Goal: Information Seeking & Learning: Learn about a topic

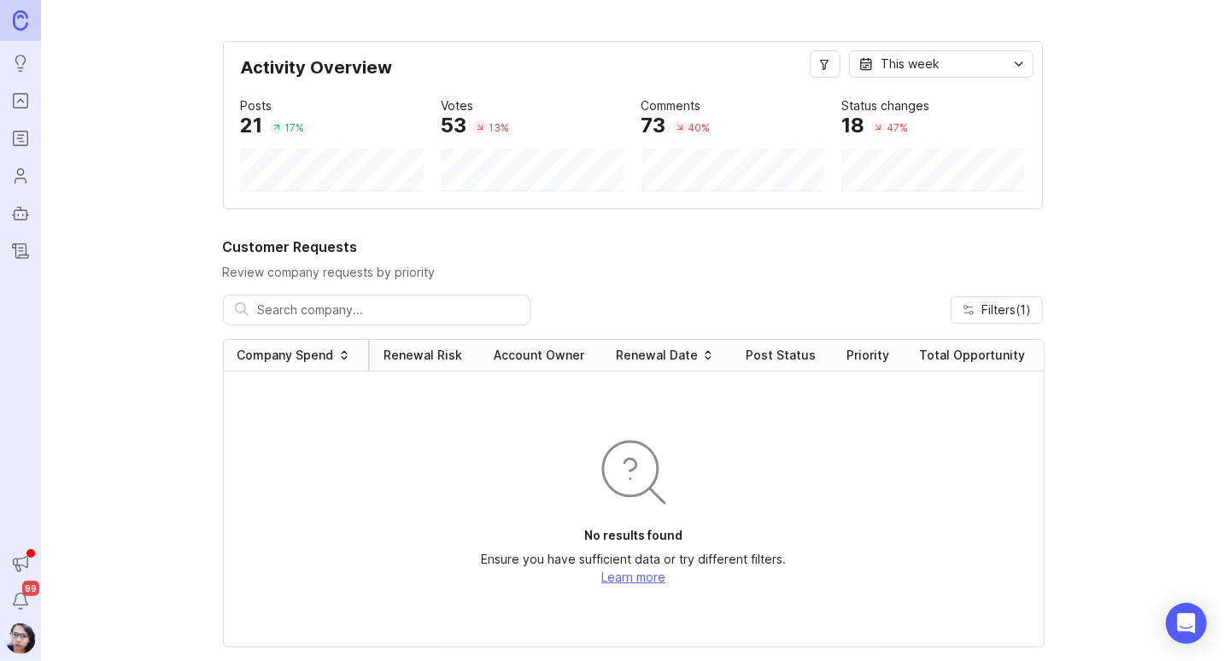
click at [19, 26] on img at bounding box center [20, 20] width 15 height 20
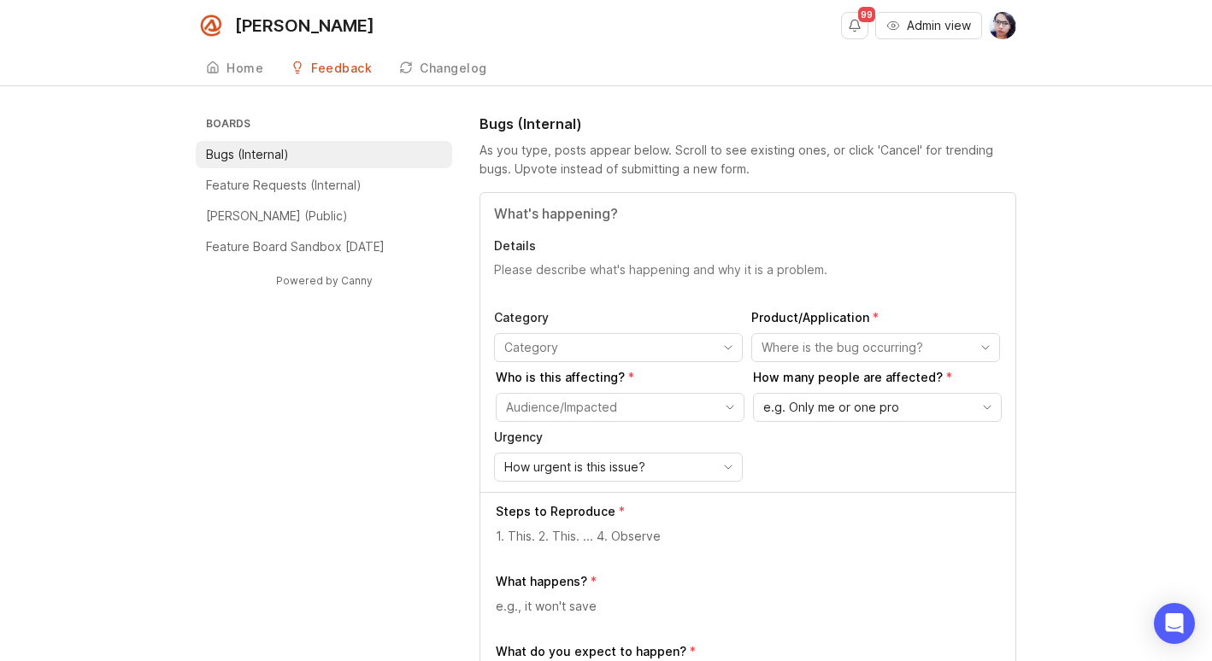
click at [336, 156] on li "Bugs (Internal)" at bounding box center [324, 154] width 256 height 27
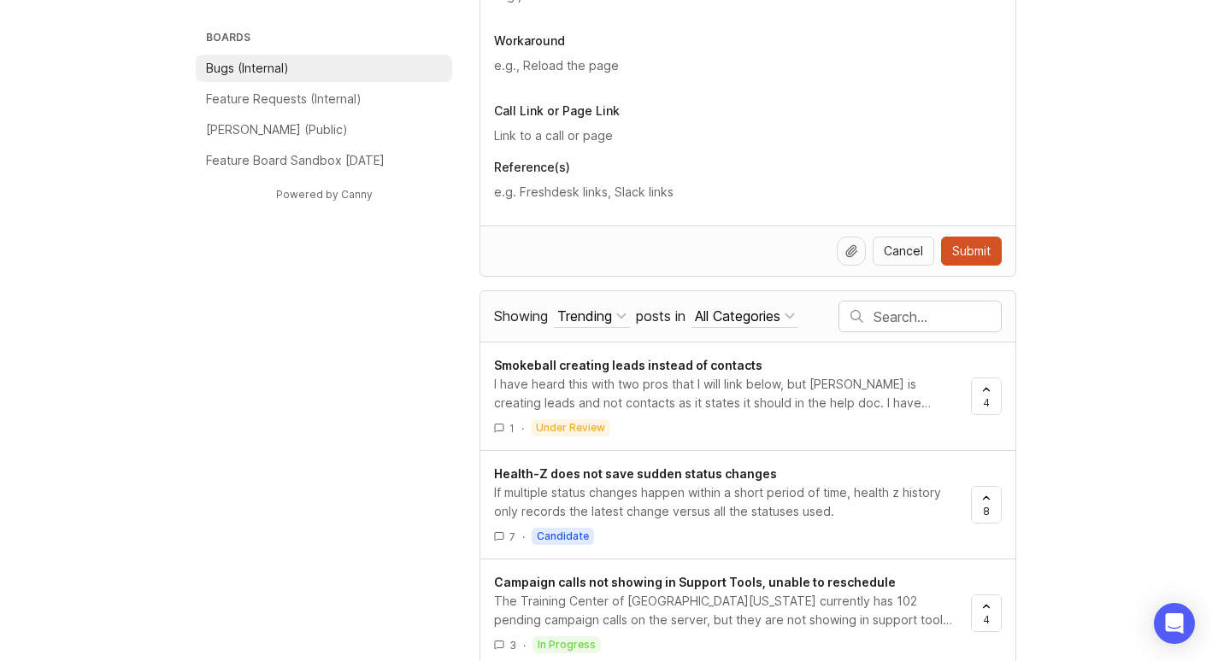
scroll to position [684, 0]
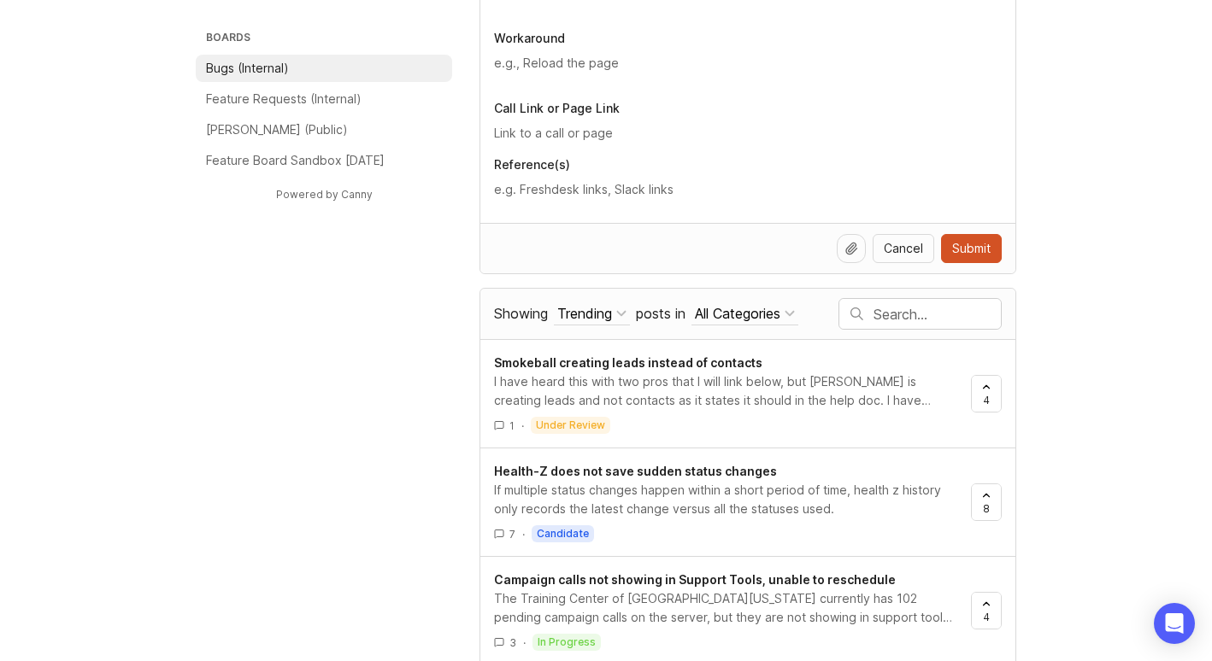
click at [897, 316] on input "text" at bounding box center [936, 314] width 127 height 19
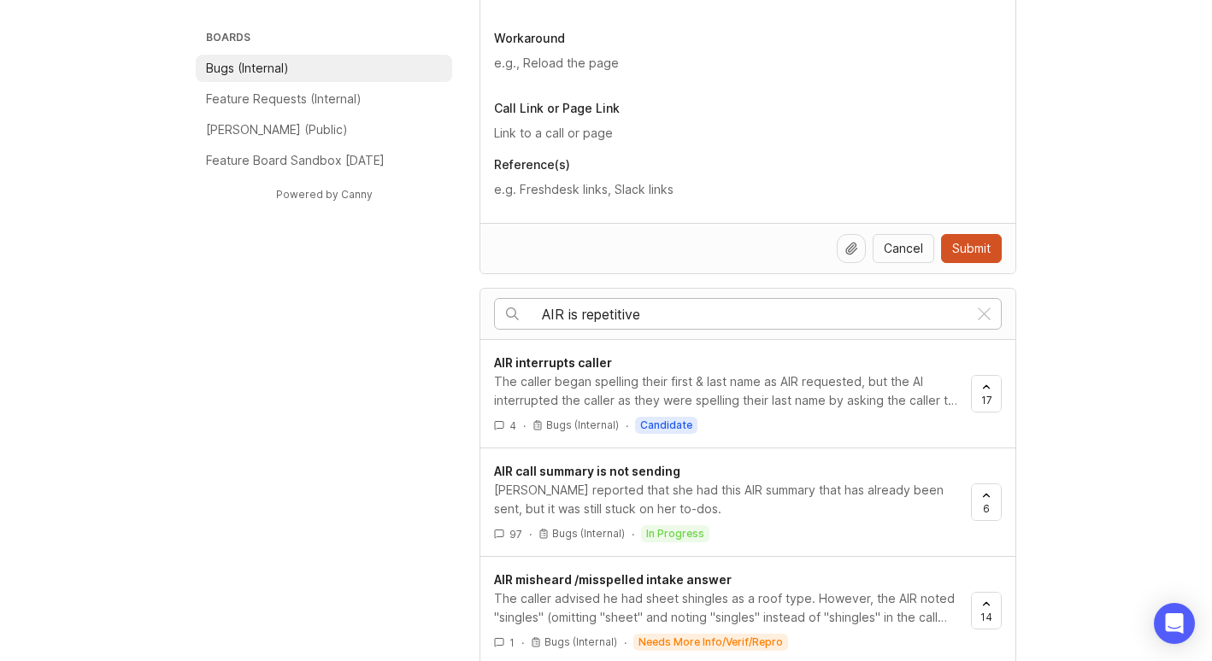
click at [699, 307] on input "AIR is repetitive" at bounding box center [754, 314] width 425 height 19
drag, startPoint x: 581, startPoint y: 314, endPoint x: 531, endPoint y: 311, distance: 49.6
click at [531, 311] on div "AIR is repetitive" at bounding box center [731, 314] width 472 height 30
type input "repetitive"
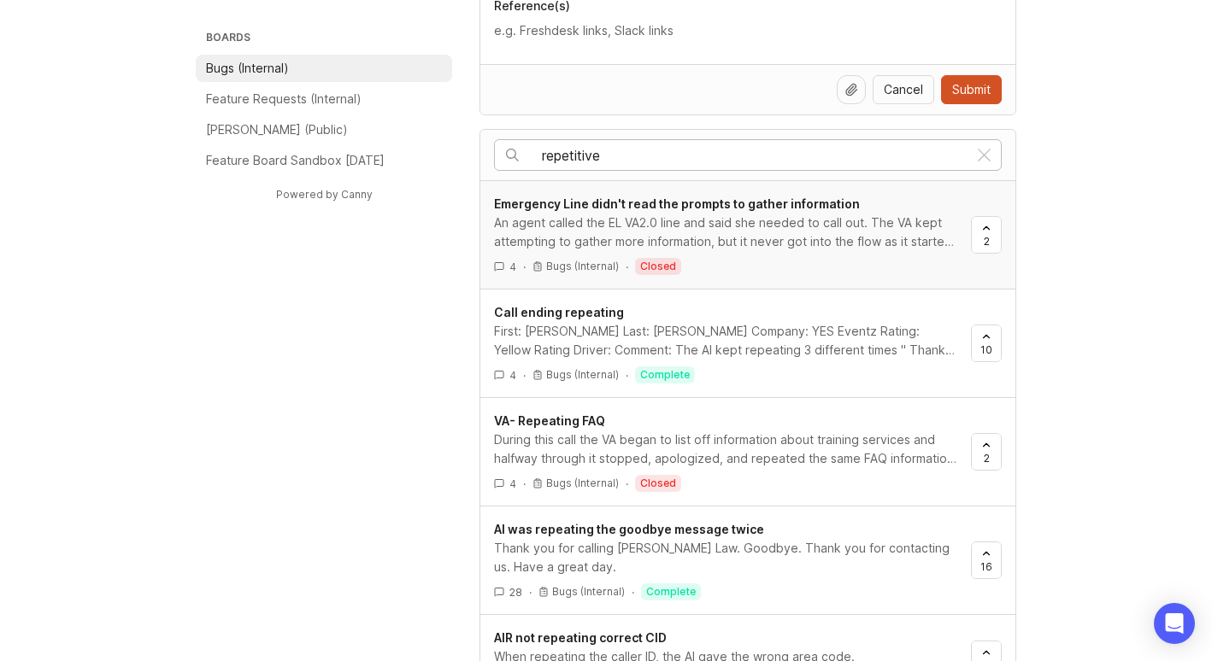
scroll to position [854, 0]
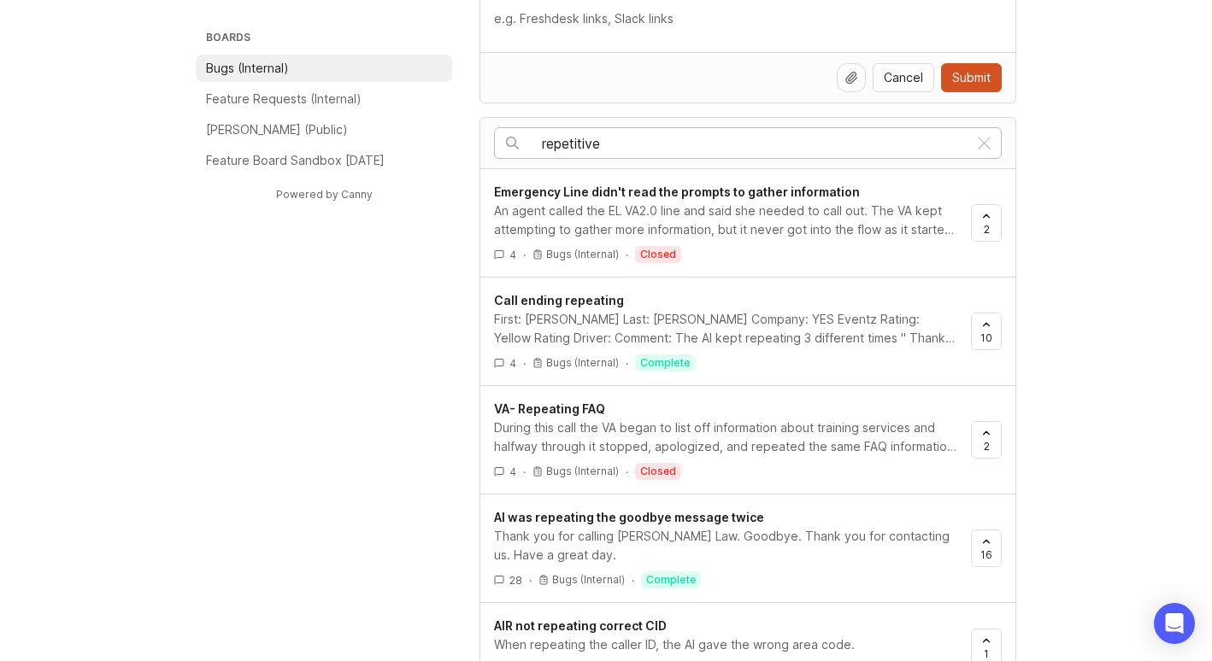
click at [619, 143] on input "repetitive" at bounding box center [754, 143] width 425 height 19
drag, startPoint x: 619, startPoint y: 143, endPoint x: 523, endPoint y: 133, distance: 97.0
click at [523, 133] on div "repetitive" at bounding box center [731, 143] width 472 height 30
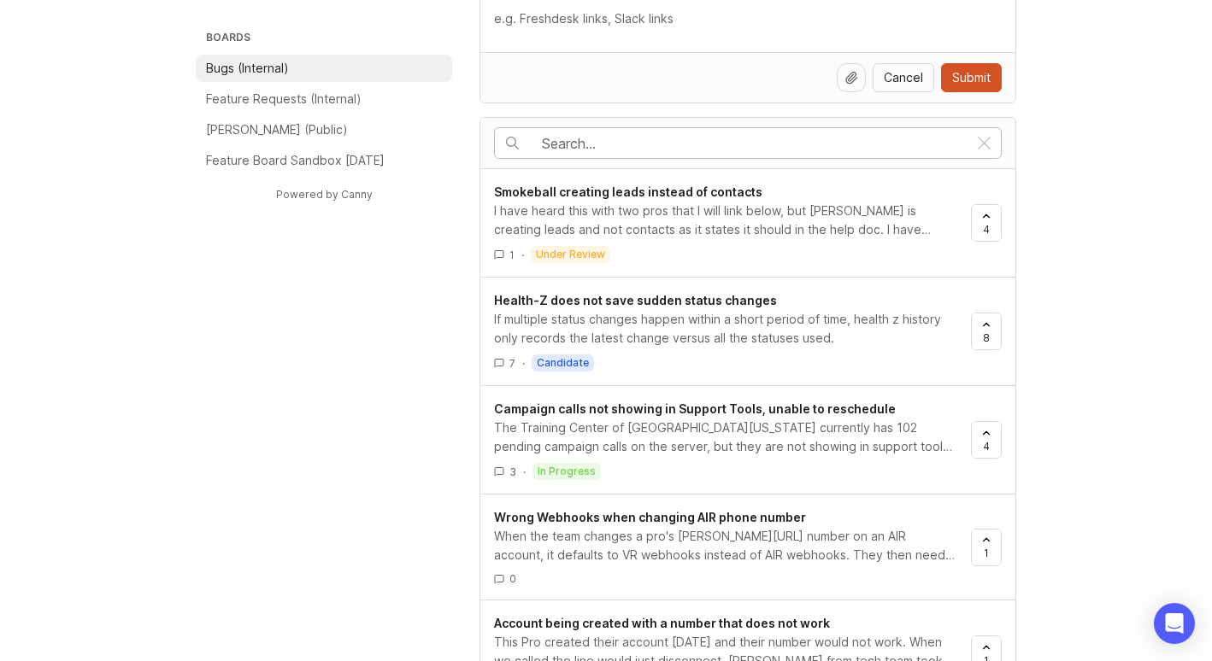
click at [549, 143] on input "text" at bounding box center [754, 143] width 425 height 19
type input "repetitive"
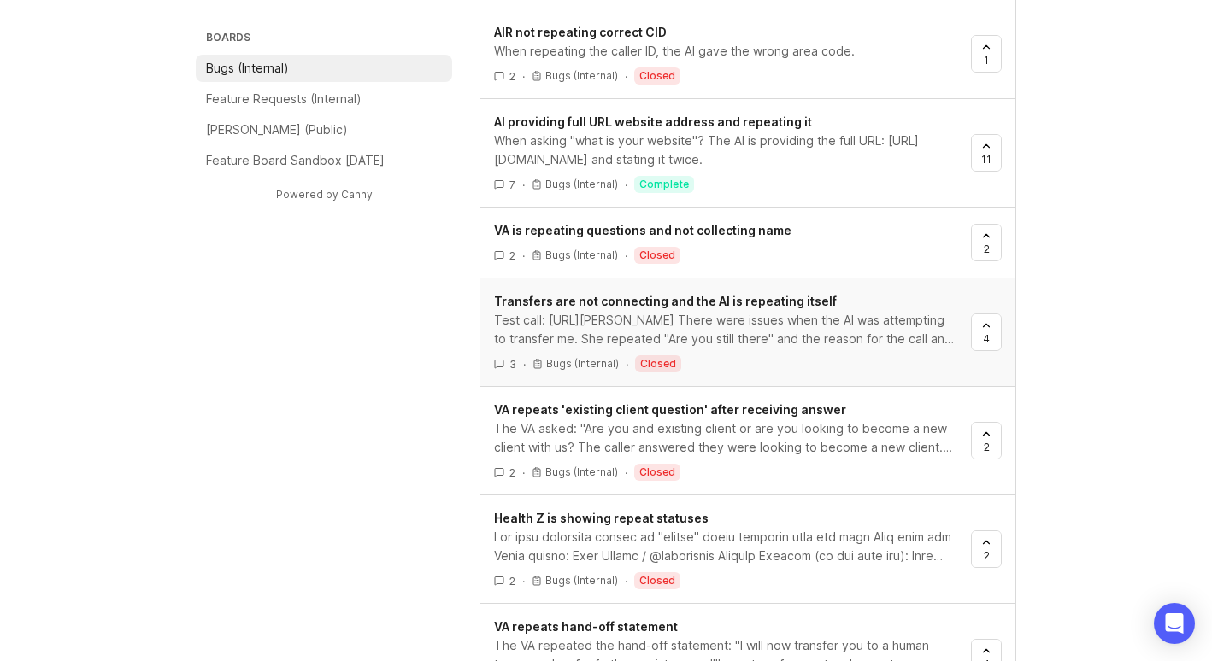
scroll to position [1534, 0]
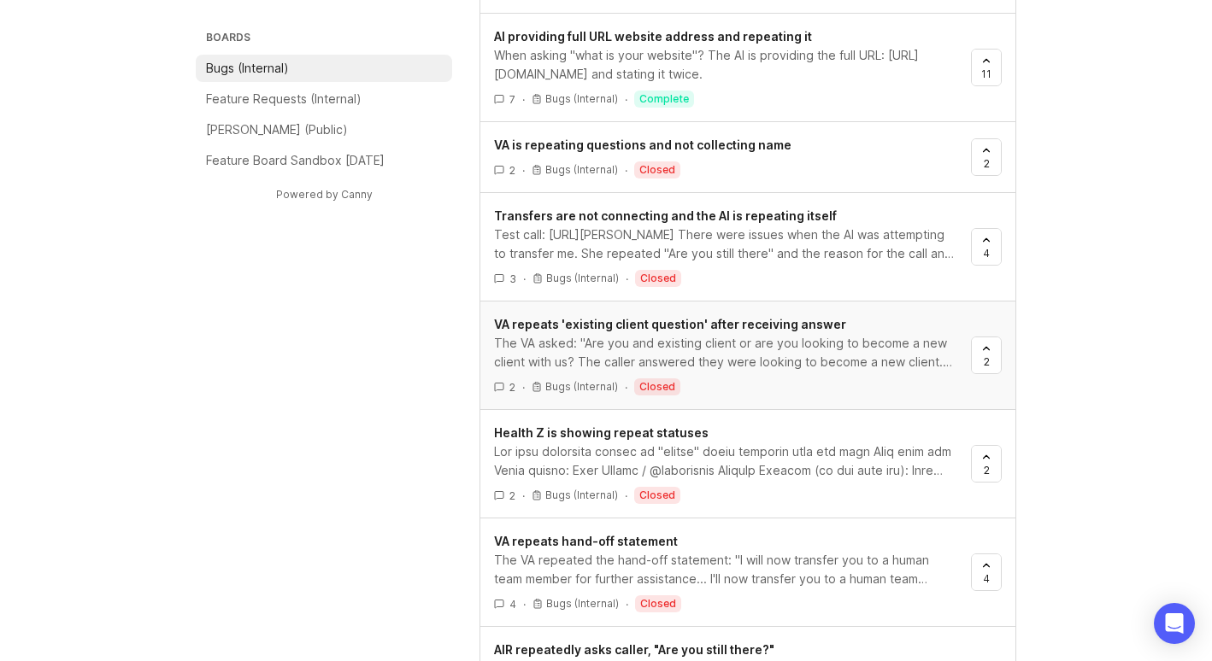
click at [725, 344] on div "The VA asked: "Are you and existing client or are you looking to become a new c…" at bounding box center [725, 353] width 463 height 38
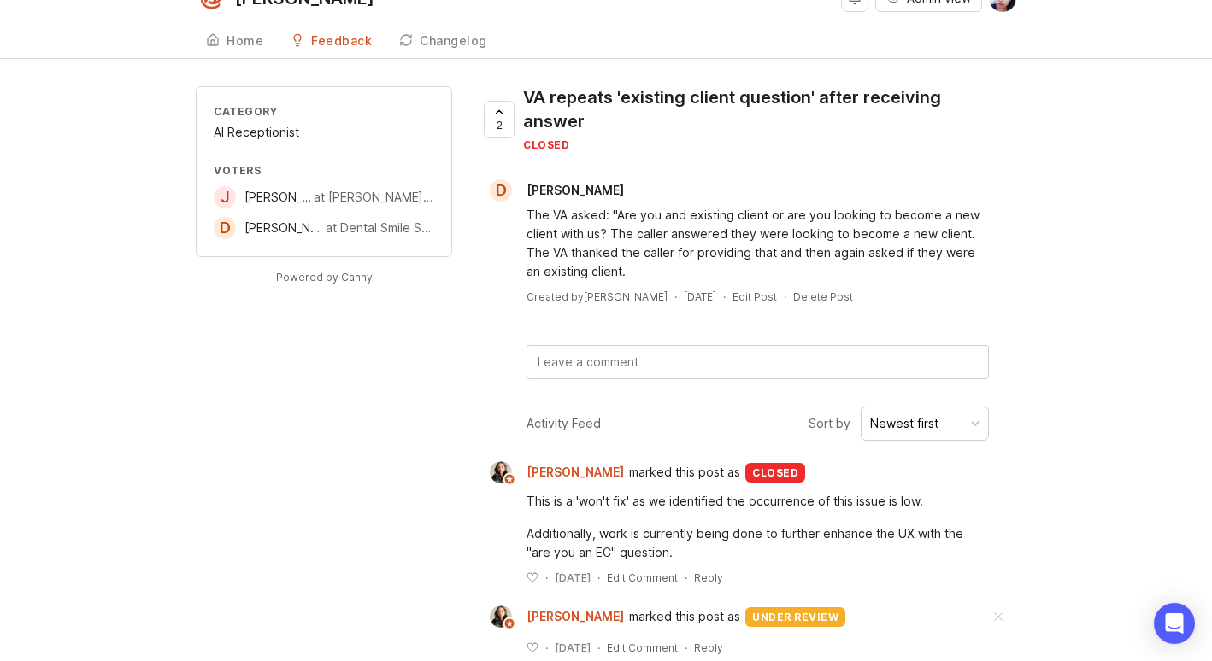
scroll to position [56, 0]
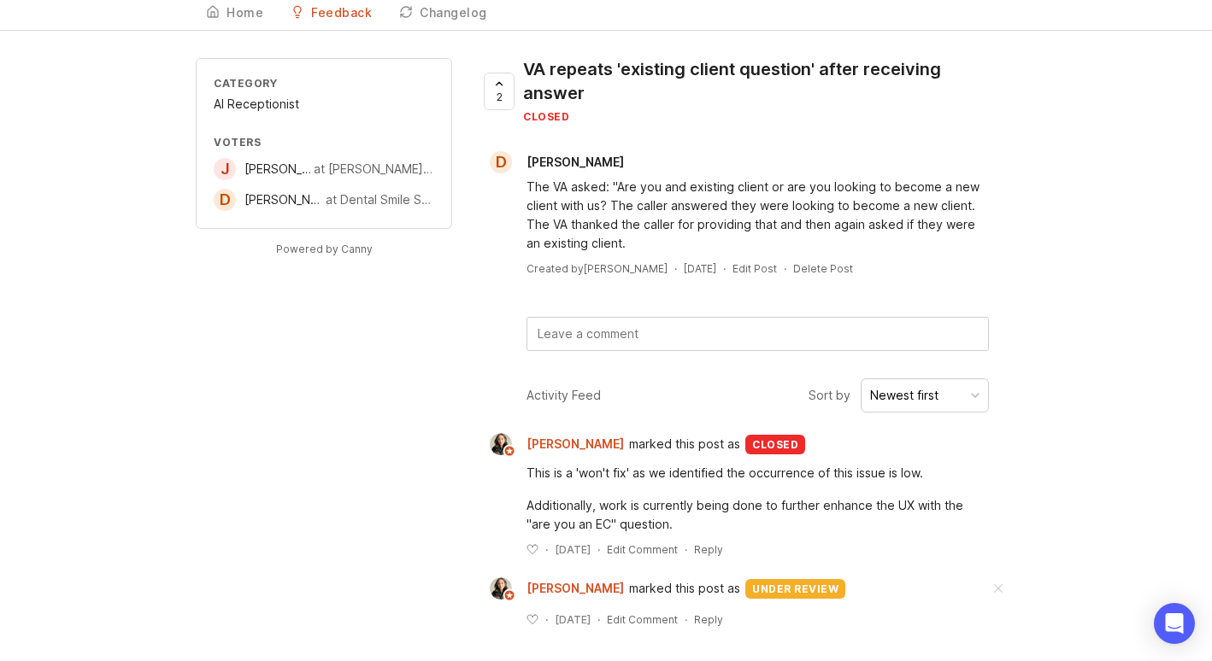
click at [402, 424] on div "Category AI Receptionist Voters J [PERSON_NAME] at [PERSON_NAME] Law PLLC D [PE…" at bounding box center [606, 356] width 820 height 596
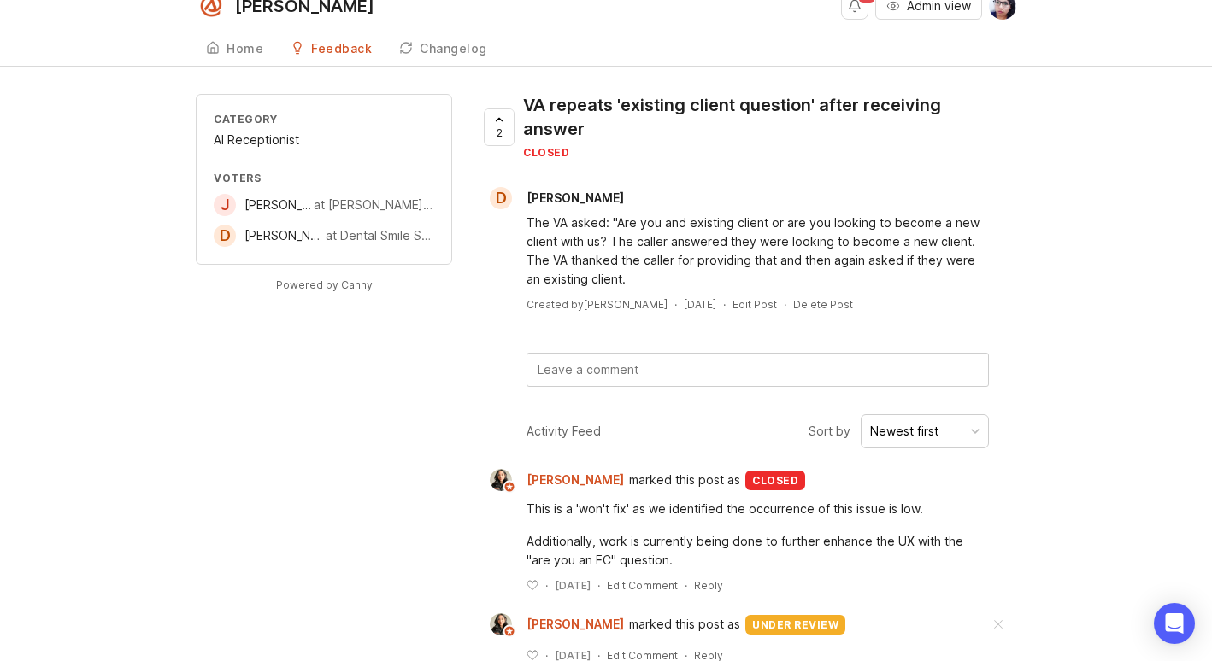
scroll to position [0, 0]
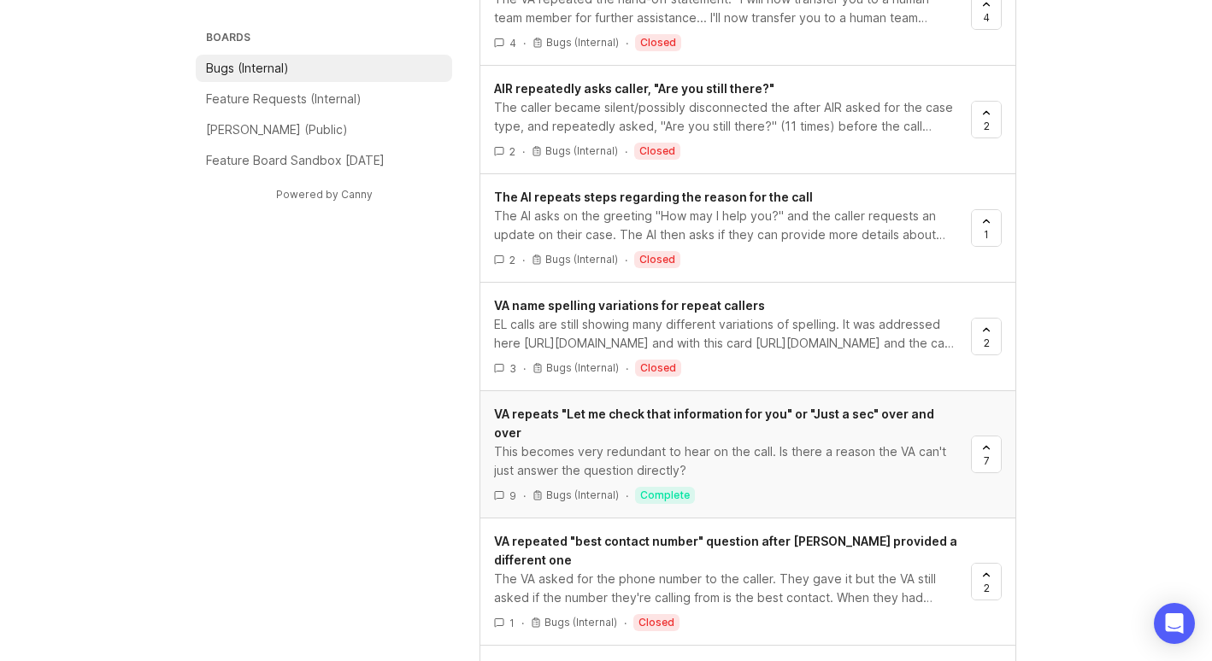
scroll to position [2132, 0]
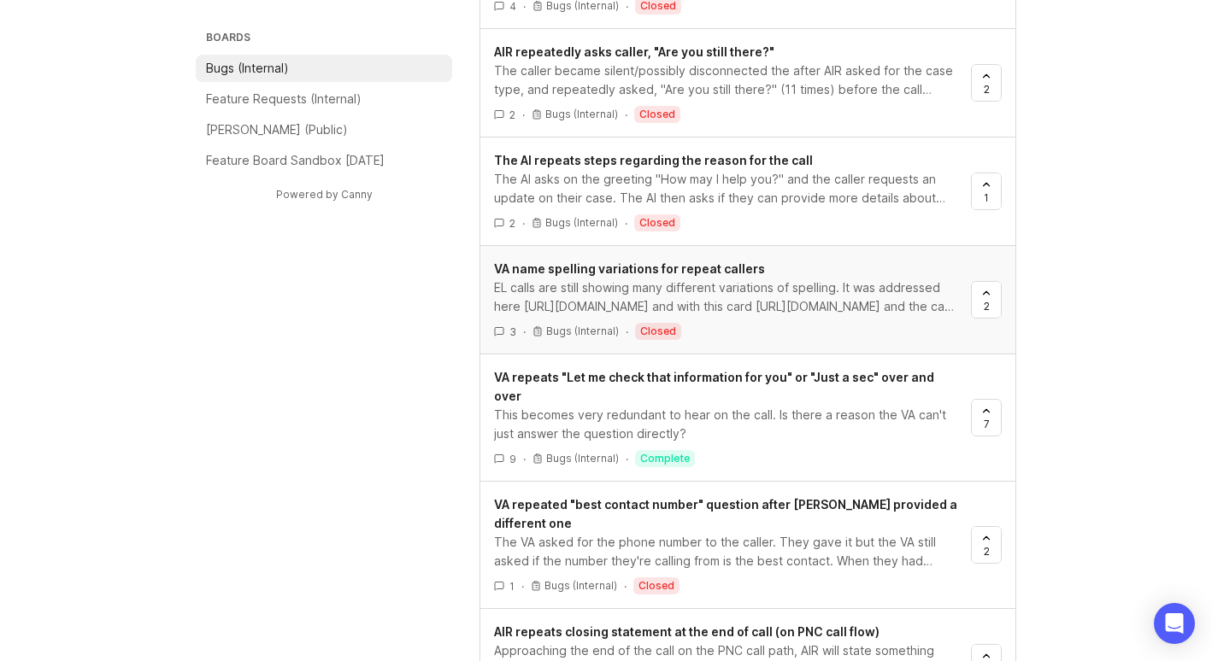
click at [715, 285] on div "EL calls are still showing many different variations of spelling. It was addres…" at bounding box center [725, 298] width 463 height 38
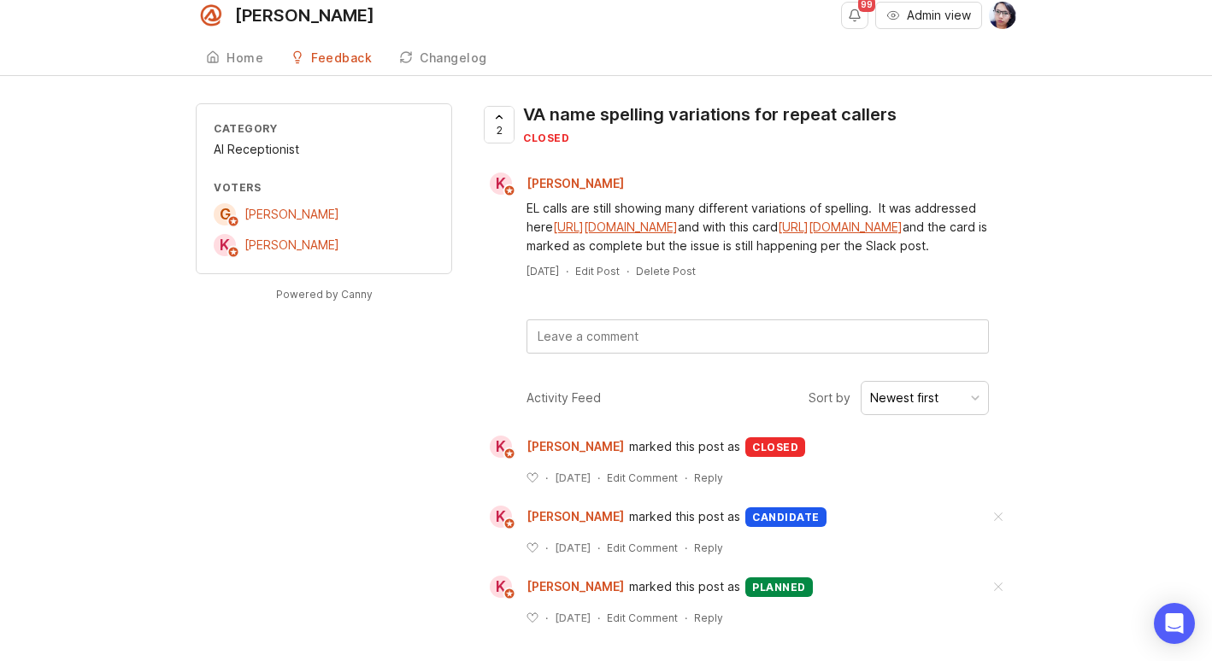
scroll to position [46, 0]
click at [777, 232] on link "[URL][DOMAIN_NAME]" at bounding box center [839, 227] width 125 height 15
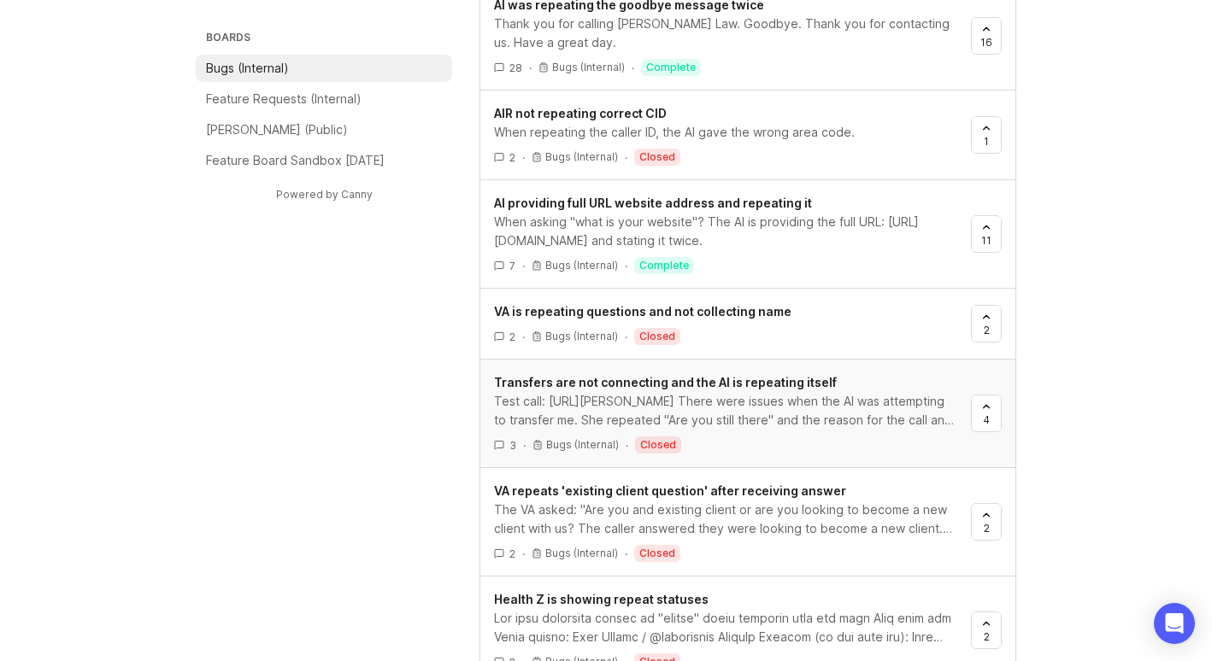
scroll to position [1452, 0]
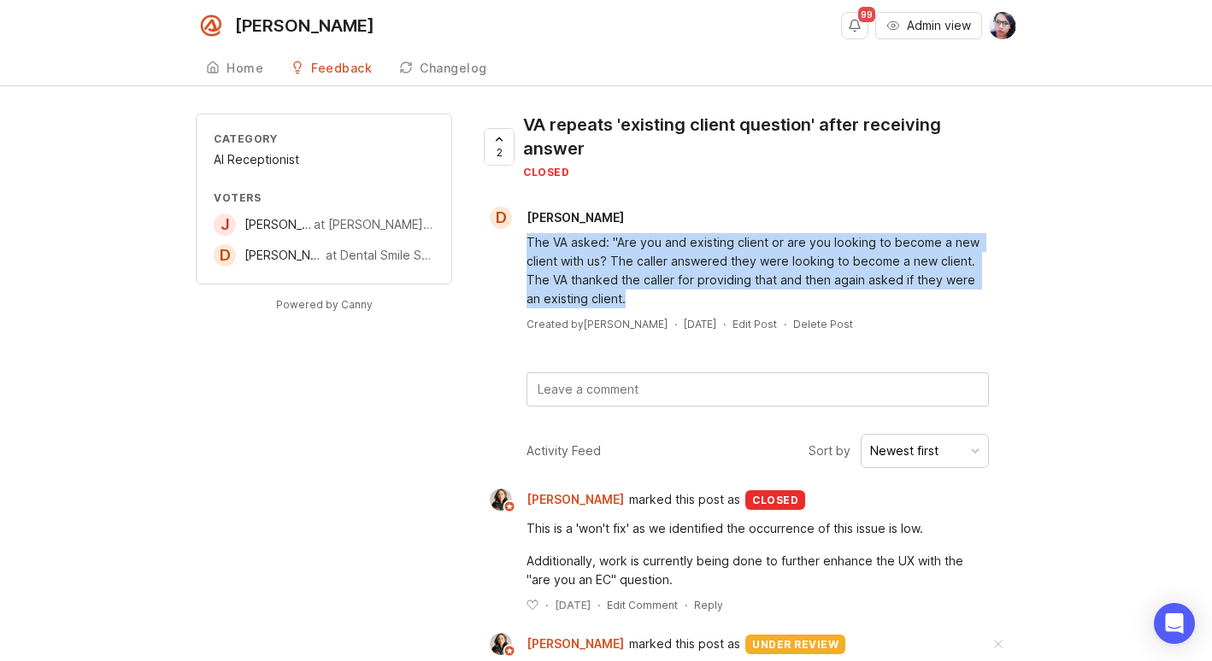
drag, startPoint x: 625, startPoint y: 296, endPoint x: 525, endPoint y: 249, distance: 110.8
click at [525, 249] on div "The VA asked: "Are you and existing client or are you looking to become a new c…" at bounding box center [747, 268] width 537 height 79
copy div "The VA asked: "Are you and existing client or are you looking to become a new c…"
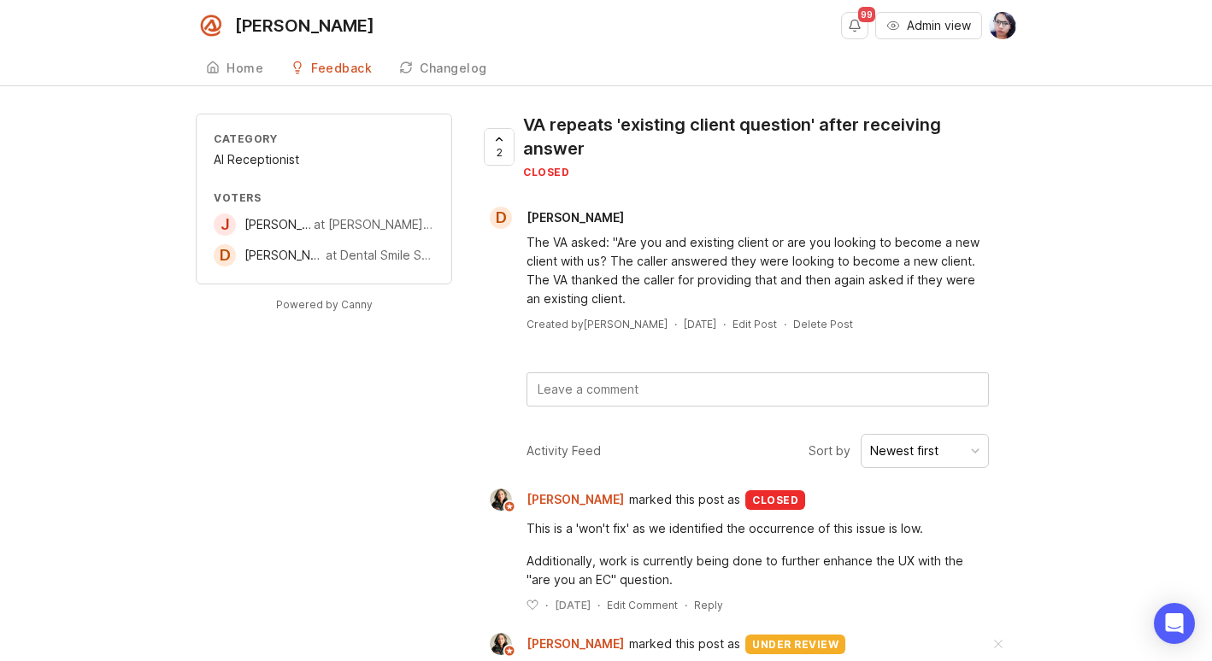
click at [413, 510] on div "Category AI Receptionist Voters J [PERSON_NAME] at [PERSON_NAME] Law PLLC D [PE…" at bounding box center [606, 412] width 820 height 596
click at [325, 77] on link "Feedback" at bounding box center [331, 68] width 102 height 35
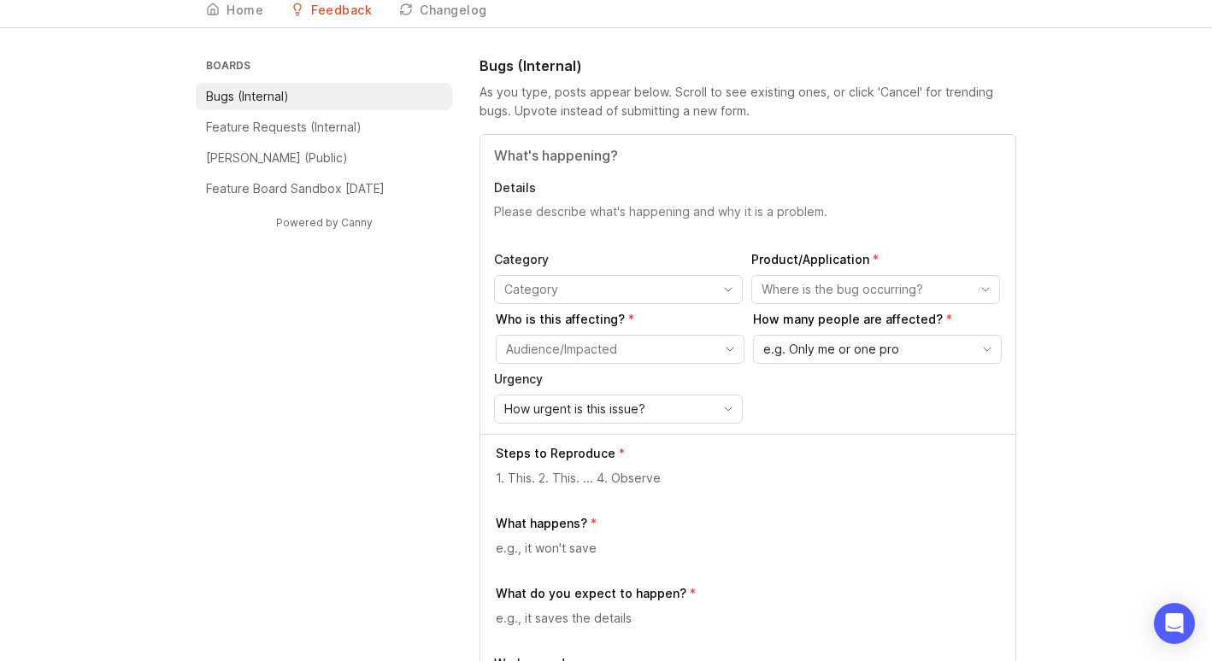
scroll to position [85, 0]
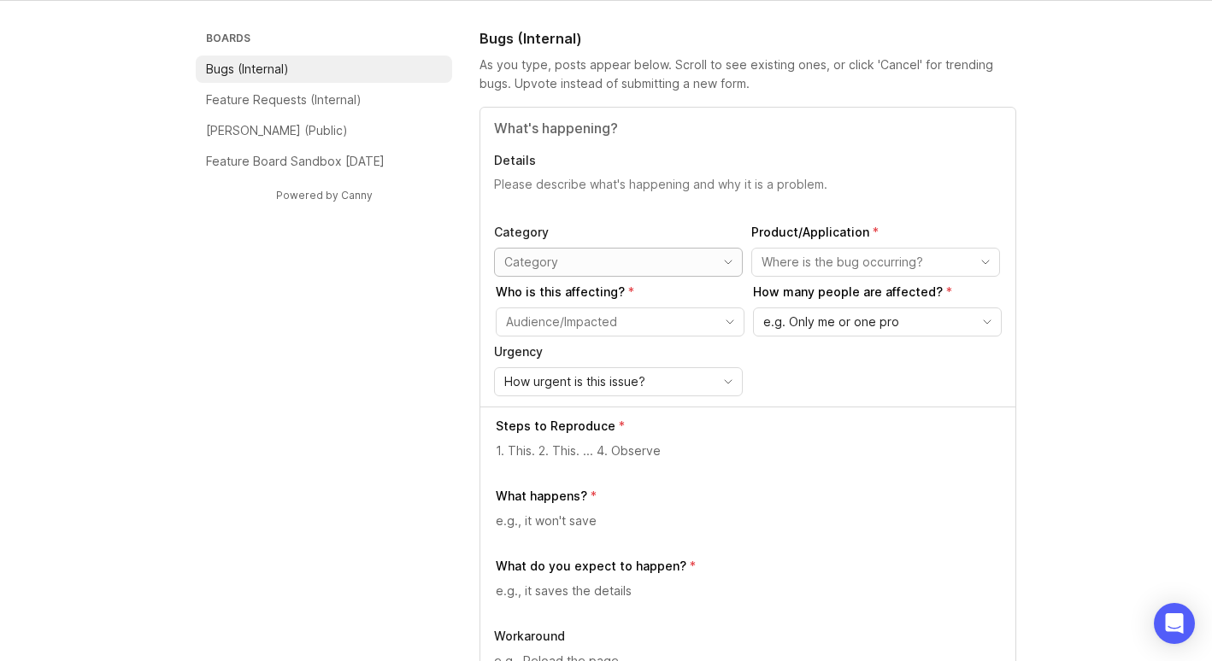
click at [631, 258] on input "toggle menu" at bounding box center [608, 262] width 208 height 19
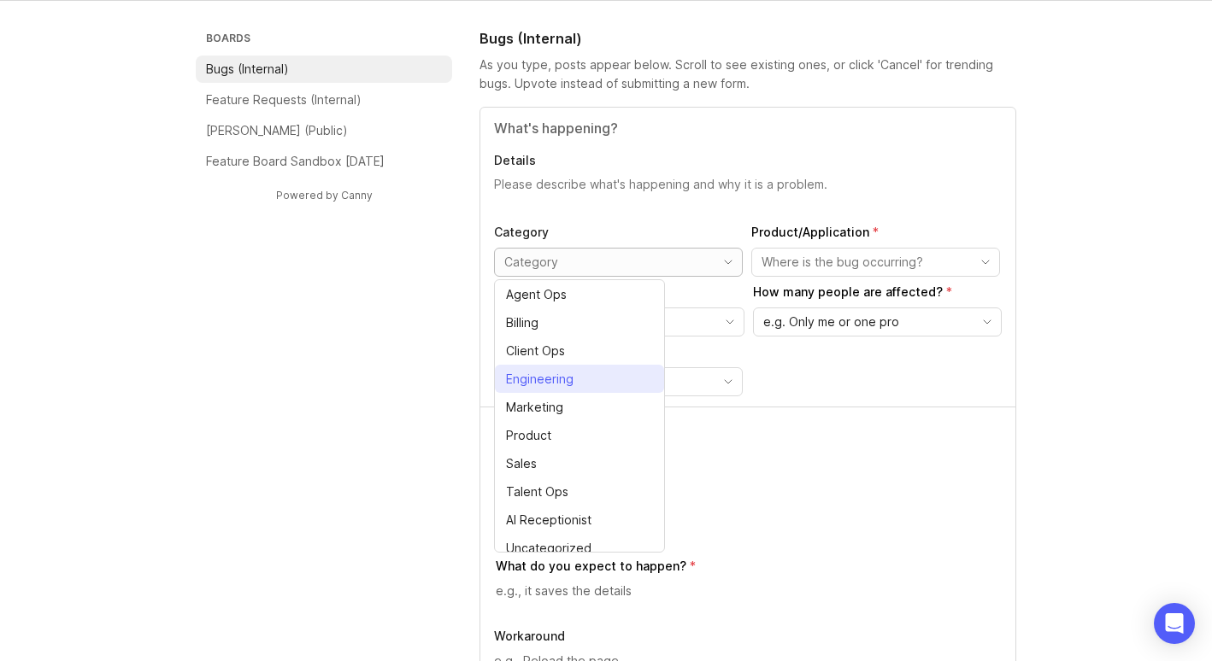
scroll to position [3, 0]
click at [793, 495] on label "What happens?" at bounding box center [749, 496] width 506 height 17
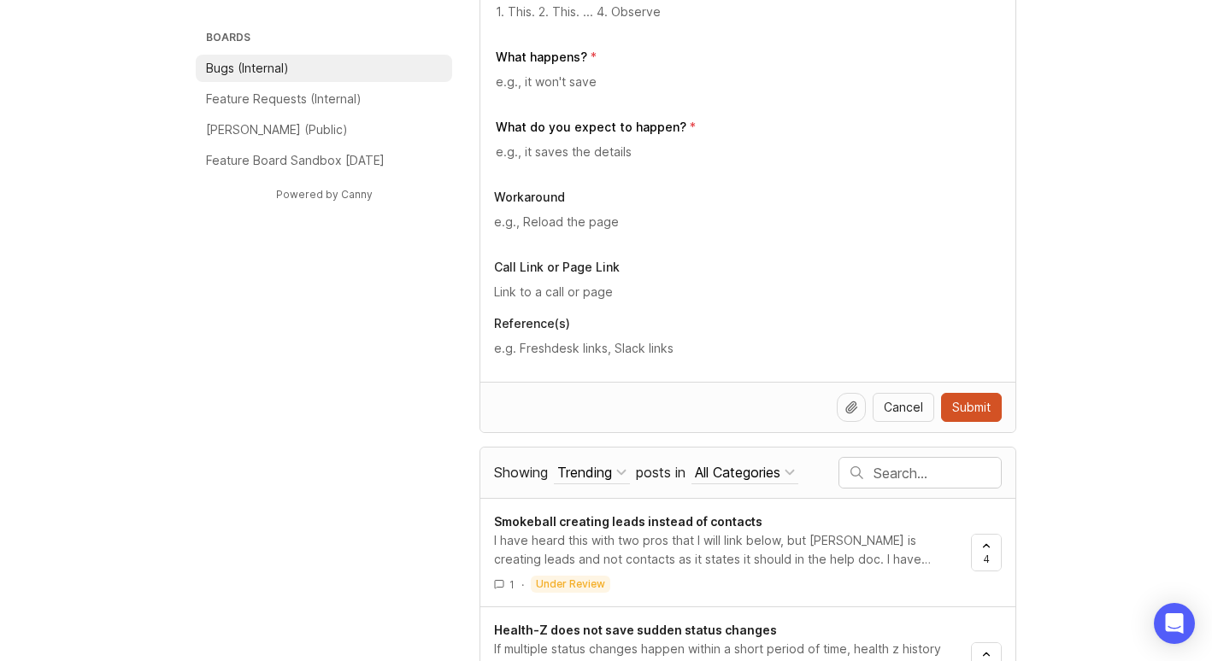
scroll to position [598, 0]
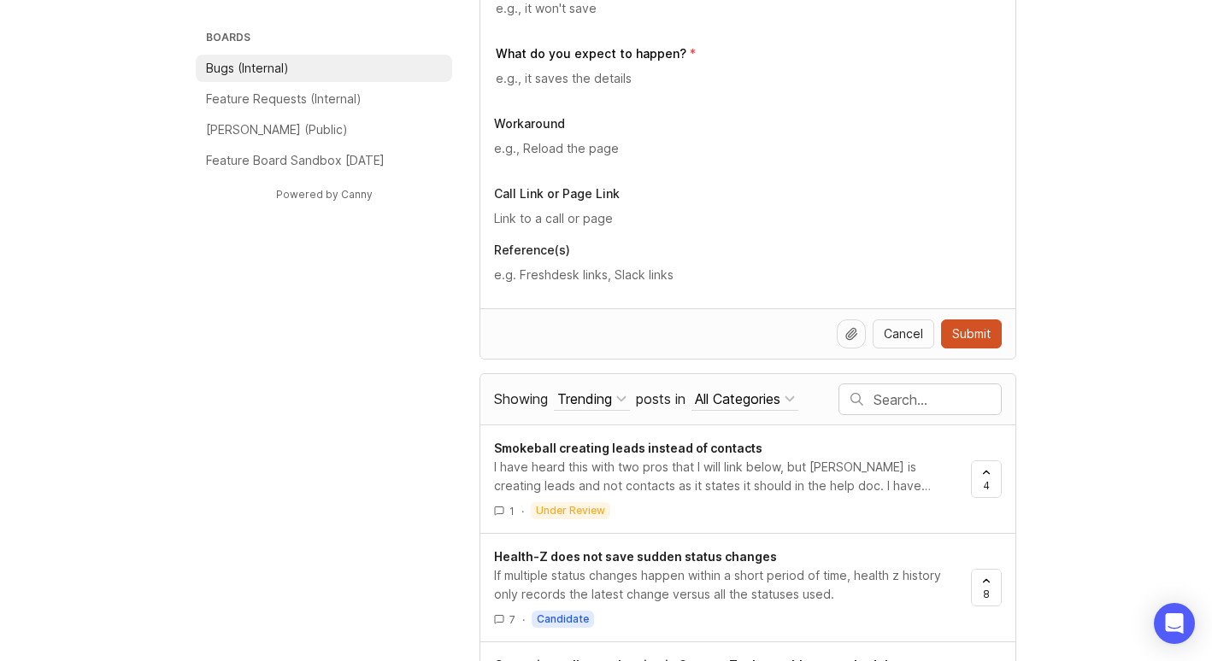
click at [889, 404] on div at bounding box center [919, 399] width 161 height 30
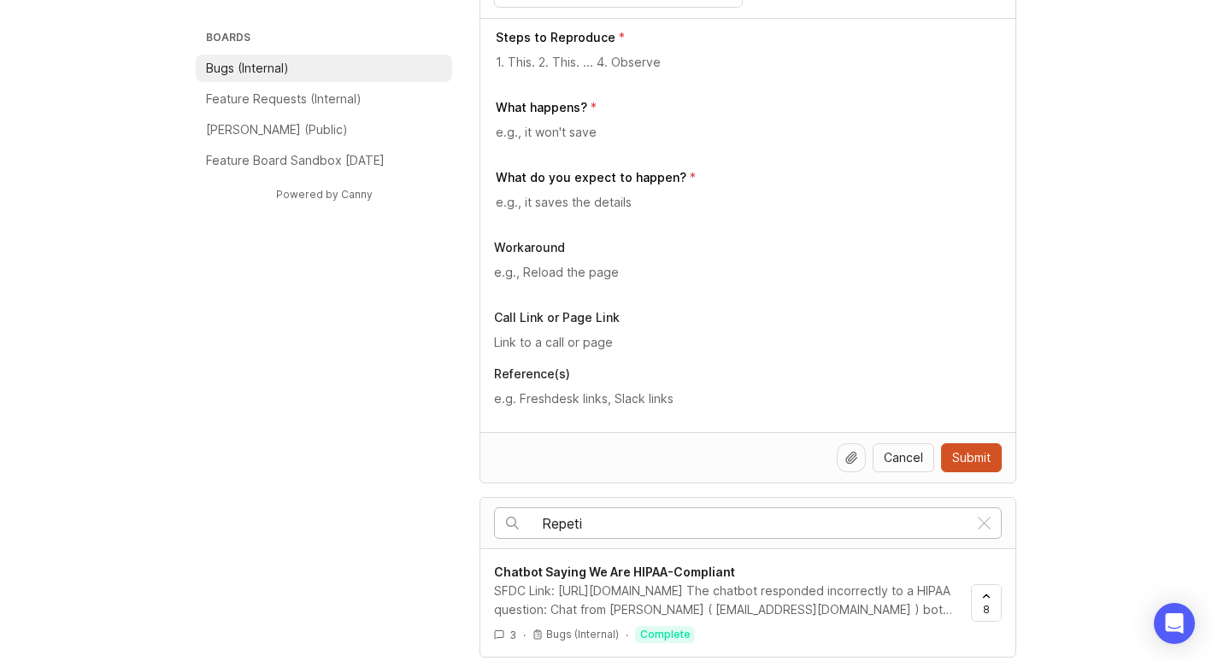
scroll to position [598, 0]
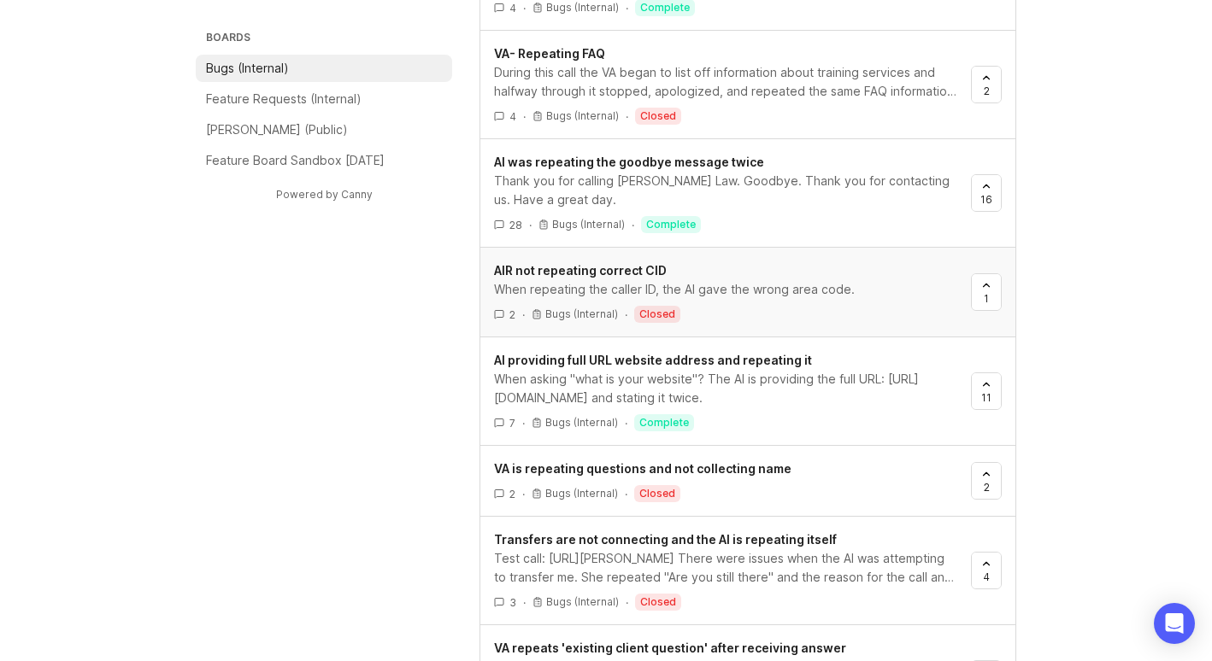
scroll to position [1282, 0]
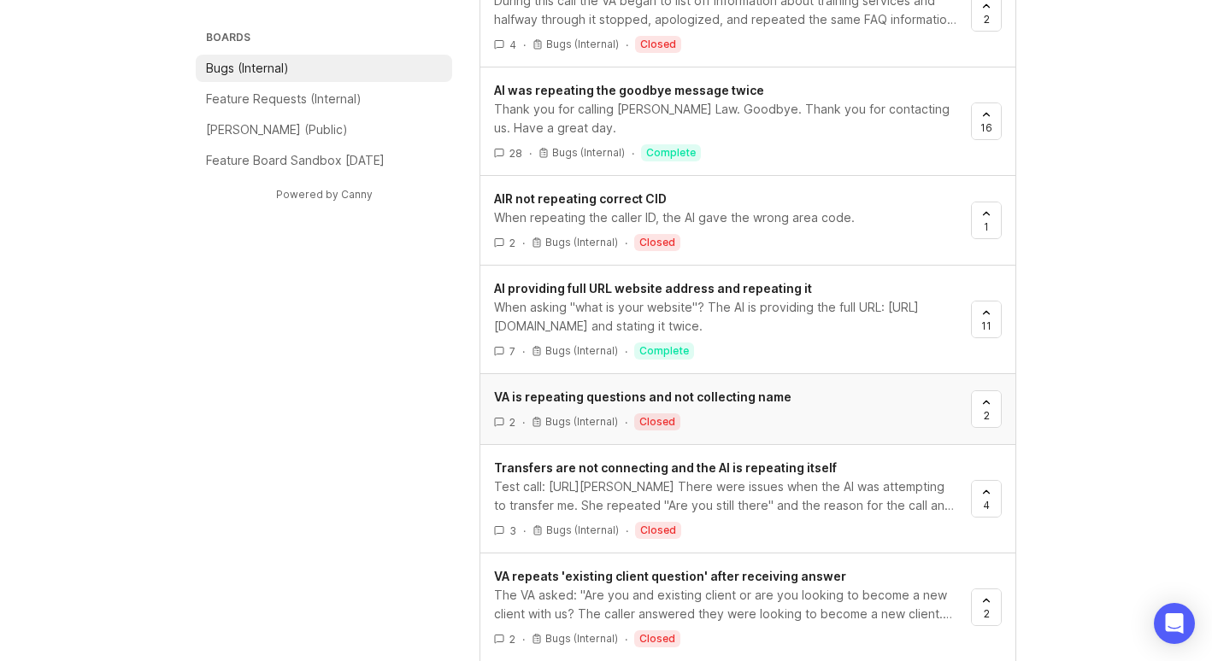
type input "Repetitive"
click at [851, 414] on div "2 · Bugs (Internal) · closed" at bounding box center [725, 422] width 463 height 17
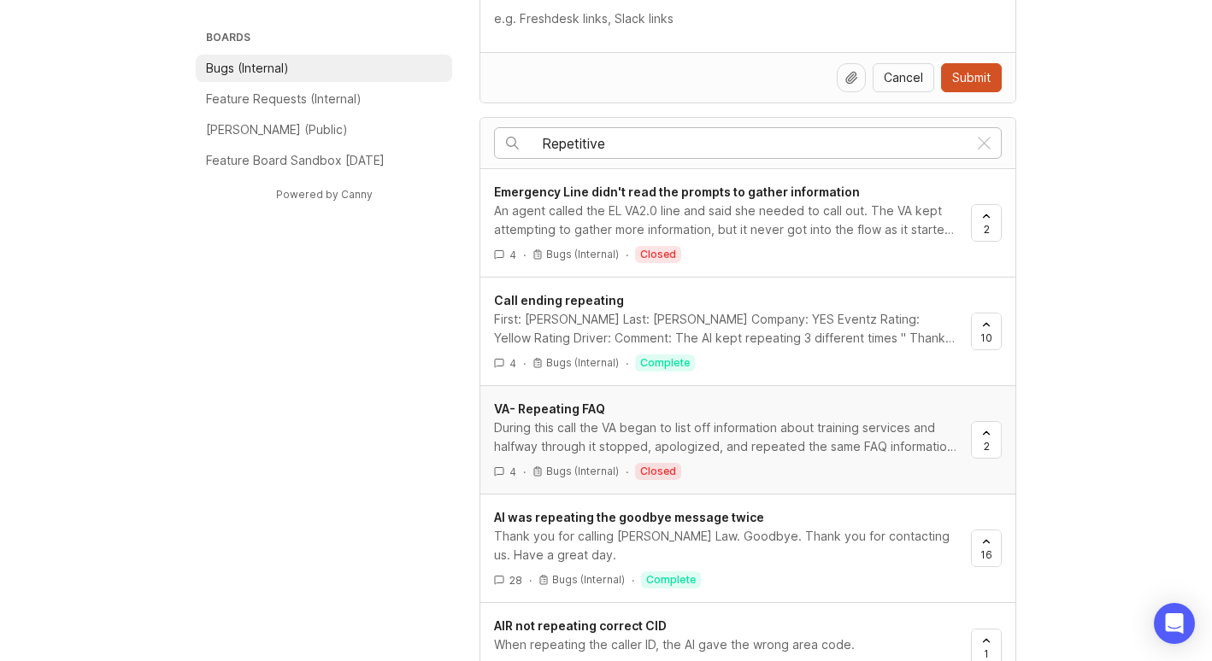
scroll to position [940, 0]
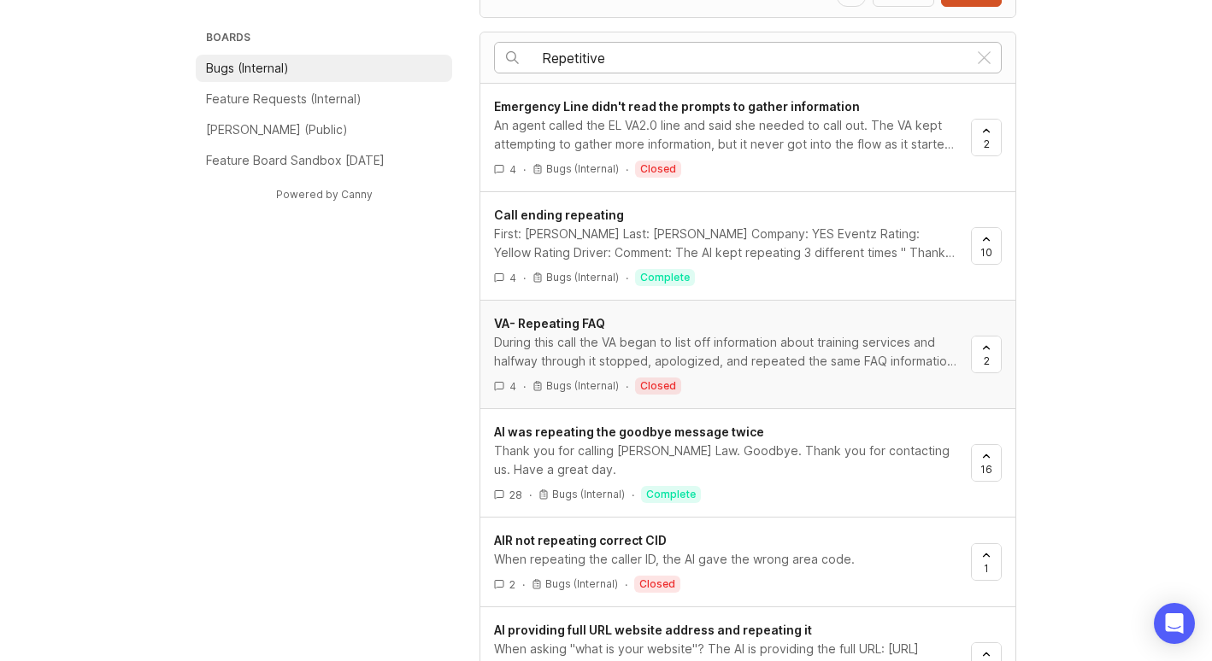
click at [745, 361] on div "During this call the VA began to list off information about training services a…" at bounding box center [725, 352] width 463 height 38
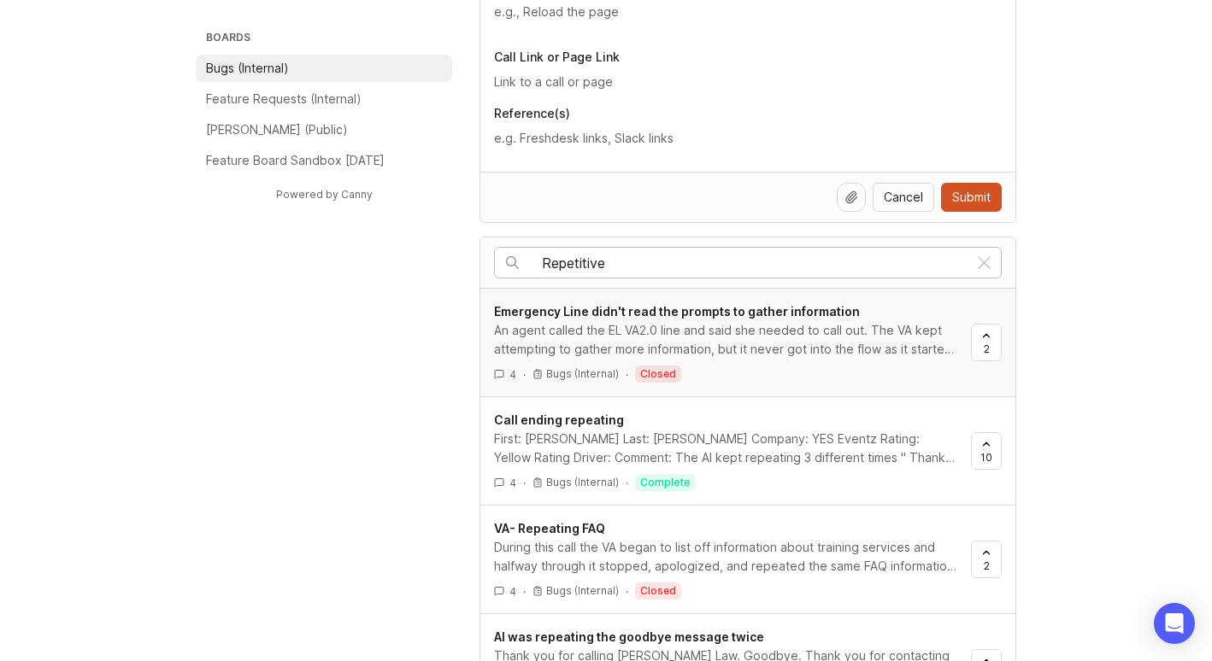
scroll to position [940, 0]
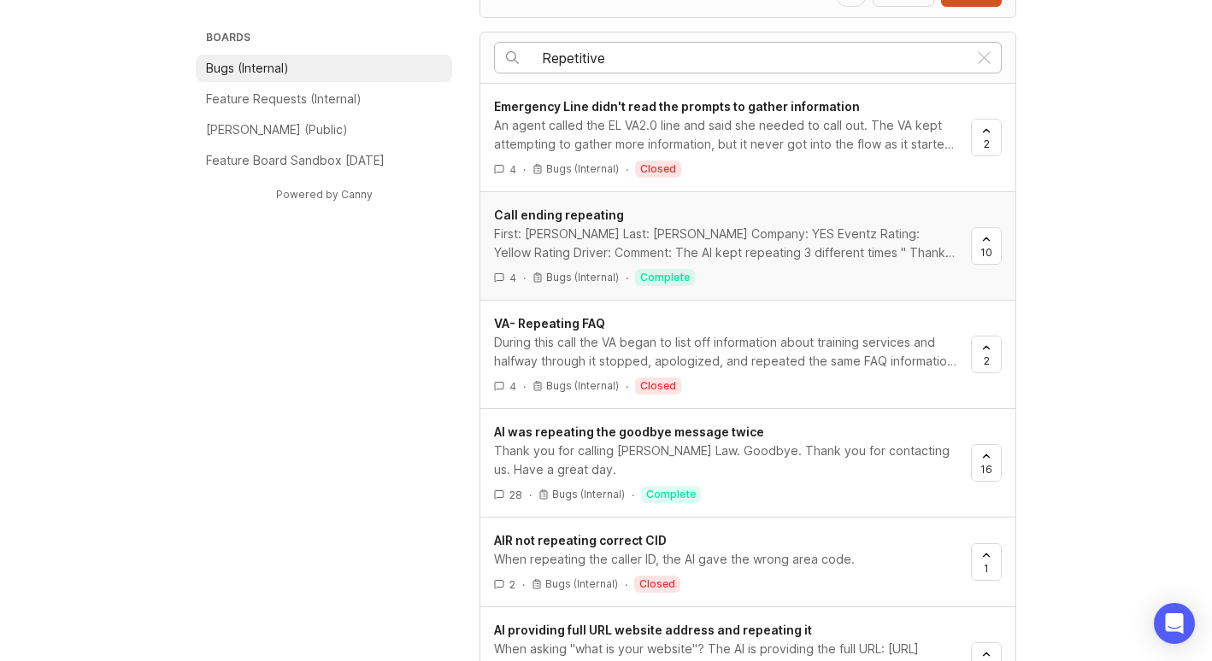
click at [733, 244] on div "First: [PERSON_NAME] Last: [PERSON_NAME] Company: YES Eventz Rating: Yellow Rat…" at bounding box center [725, 244] width 463 height 38
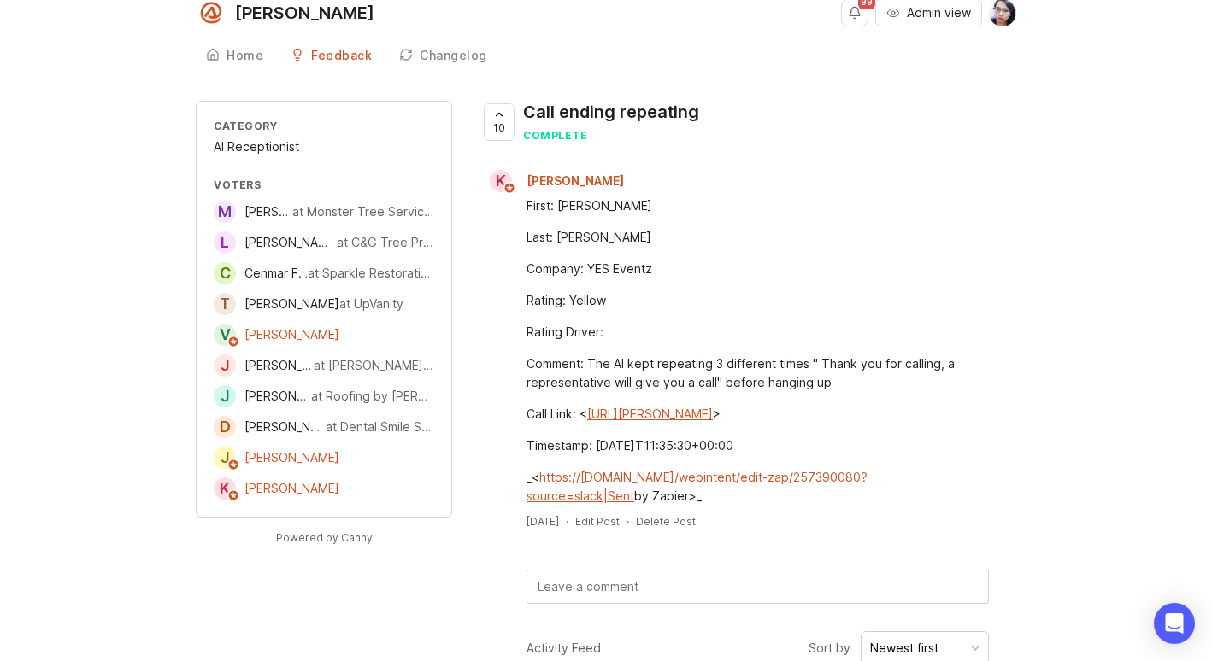
scroll to position [12, 0]
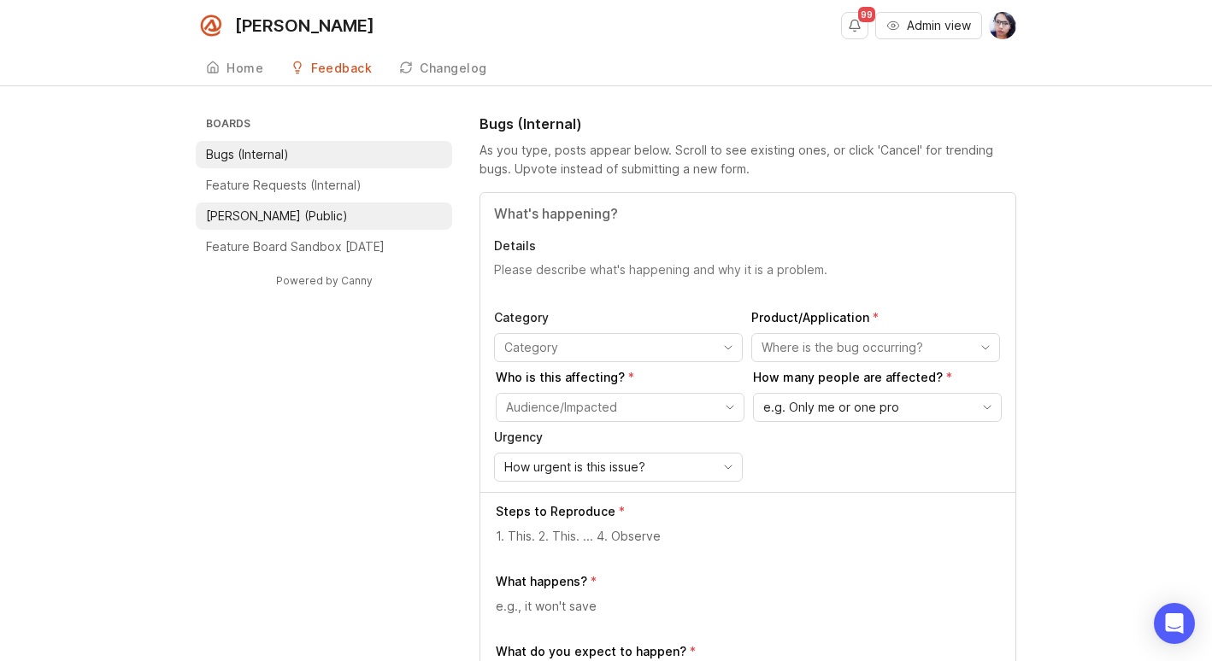
click at [269, 213] on p "[PERSON_NAME] (Public)" at bounding box center [277, 216] width 142 height 17
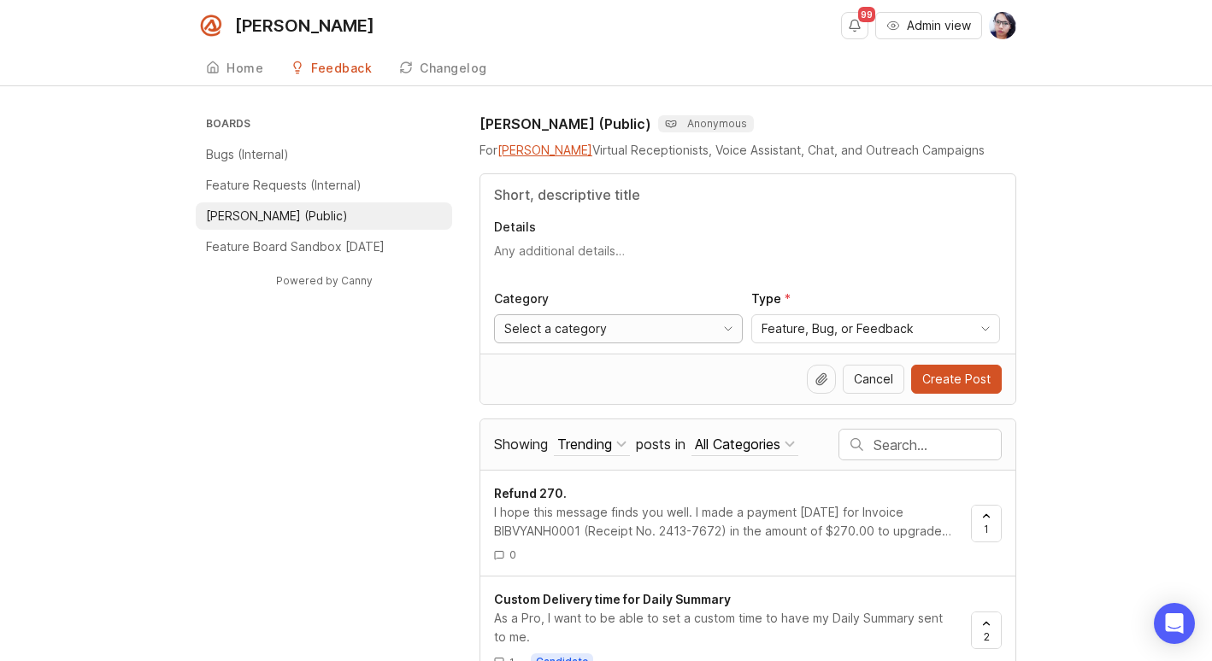
click at [681, 329] on div "Select a category" at bounding box center [605, 328] width 220 height 27
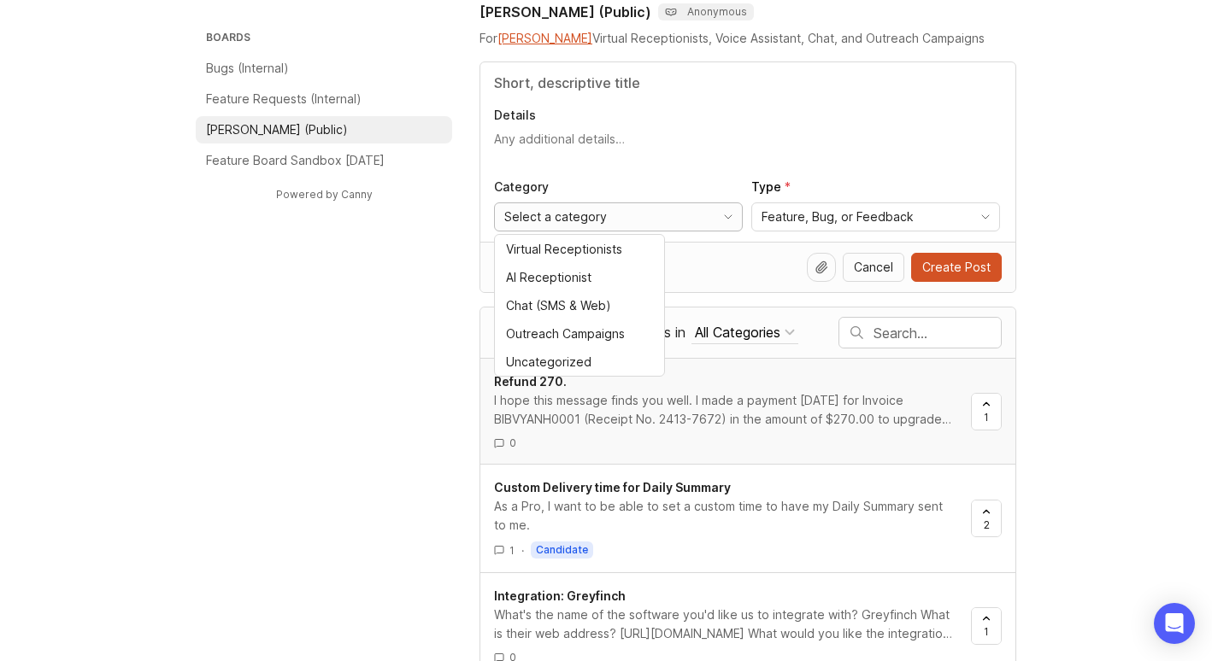
scroll to position [85, 0]
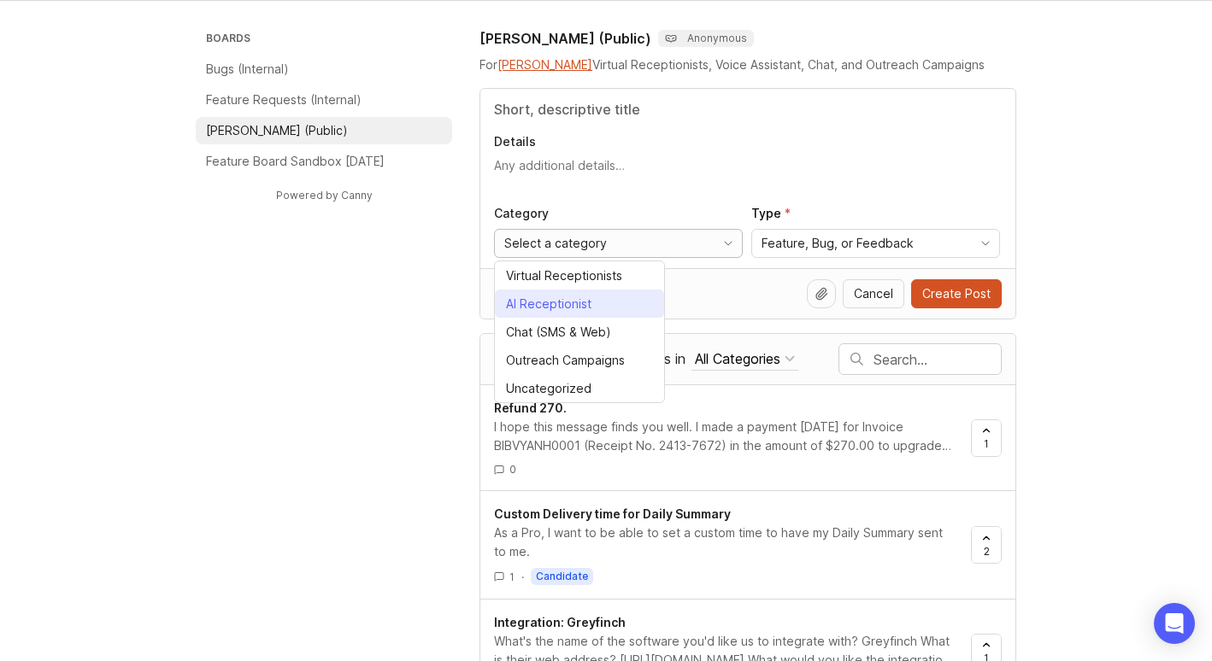
click at [572, 299] on div "AI Receptionist" at bounding box center [548, 304] width 85 height 19
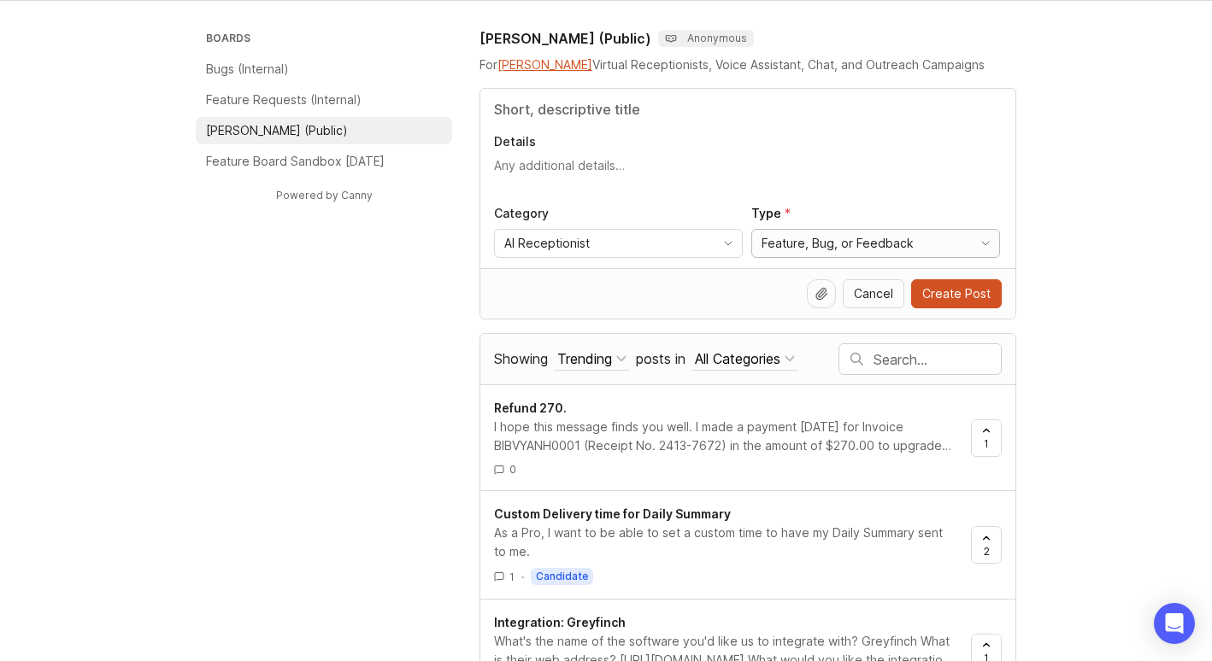
click at [844, 248] on span "Feature, Bug, or Feedback" at bounding box center [837, 243] width 152 height 19
click at [822, 303] on li "Bug" at bounding box center [836, 304] width 169 height 28
click at [886, 360] on input "text" at bounding box center [936, 359] width 127 height 19
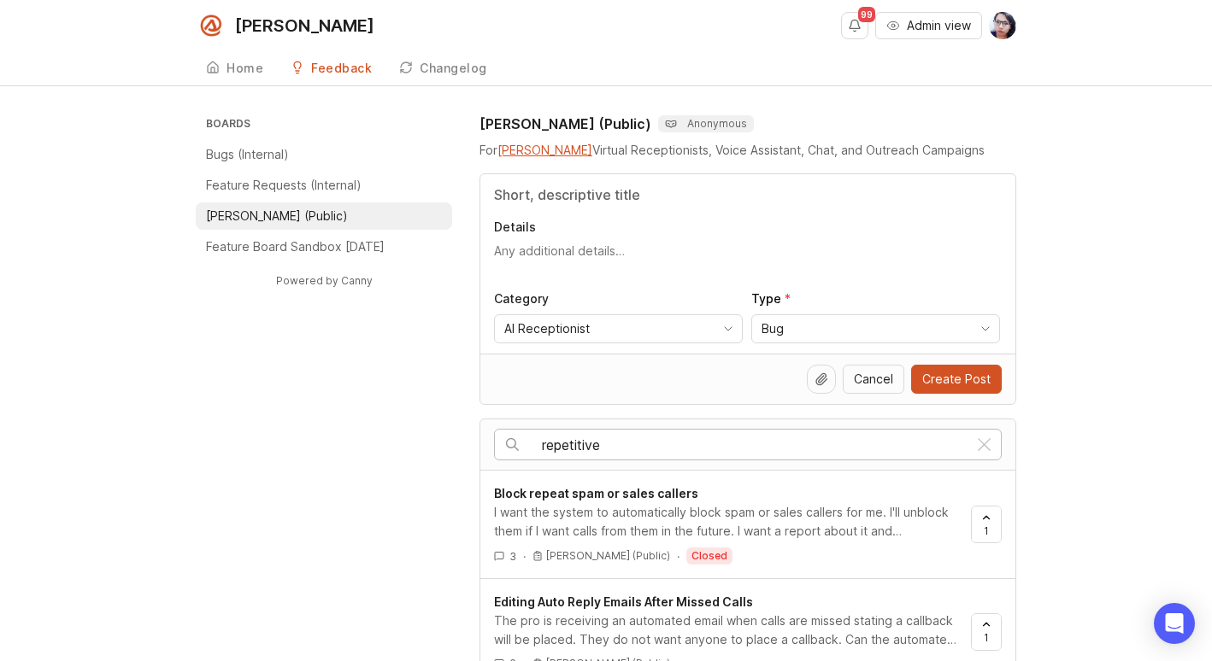
drag, startPoint x: 673, startPoint y: 444, endPoint x: 552, endPoint y: 449, distance: 121.4
click at [552, 449] on input "repetitive" at bounding box center [754, 445] width 425 height 19
type input "repeat"
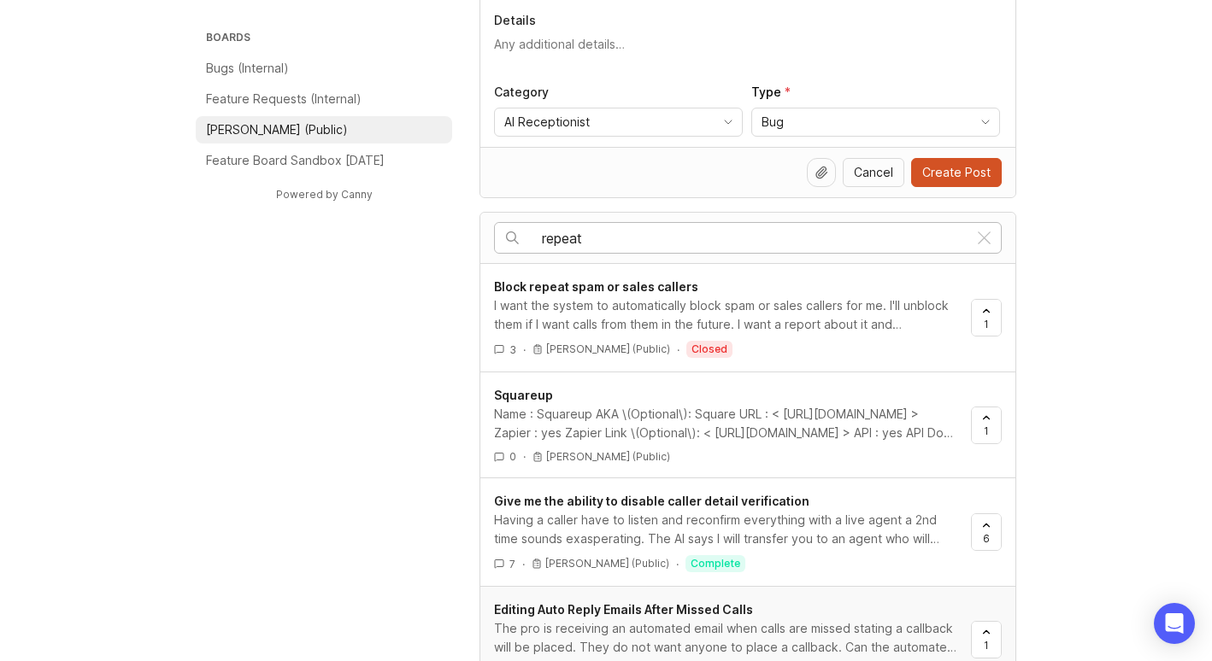
scroll to position [171, 0]
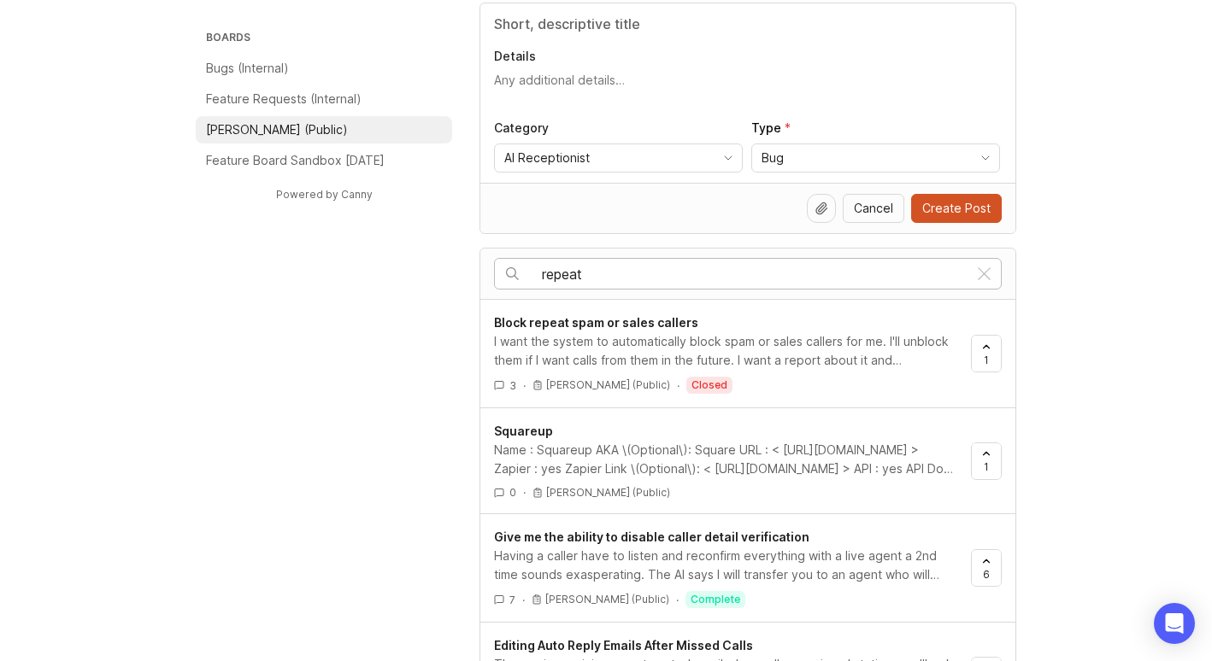
drag, startPoint x: 615, startPoint y: 266, endPoint x: 512, endPoint y: 276, distance: 103.9
click at [512, 276] on div "repeat" at bounding box center [731, 274] width 472 height 30
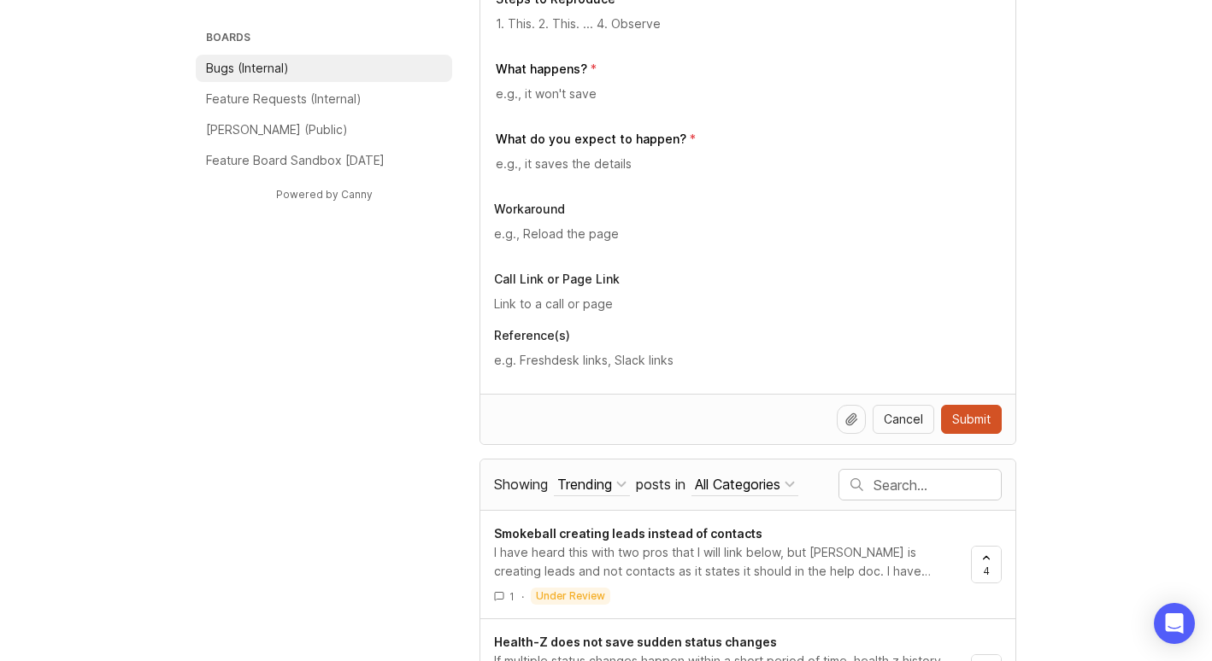
scroll to position [684, 0]
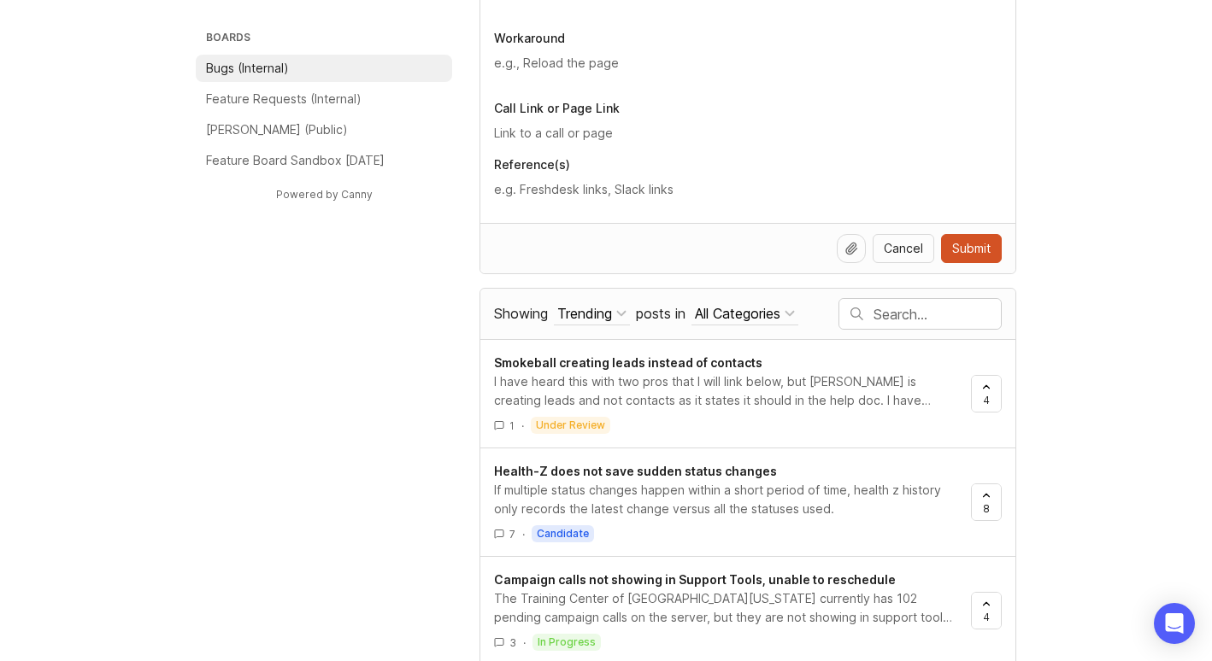
click at [906, 308] on input "text" at bounding box center [936, 314] width 127 height 19
paste input "repeat"
type input "repeat"
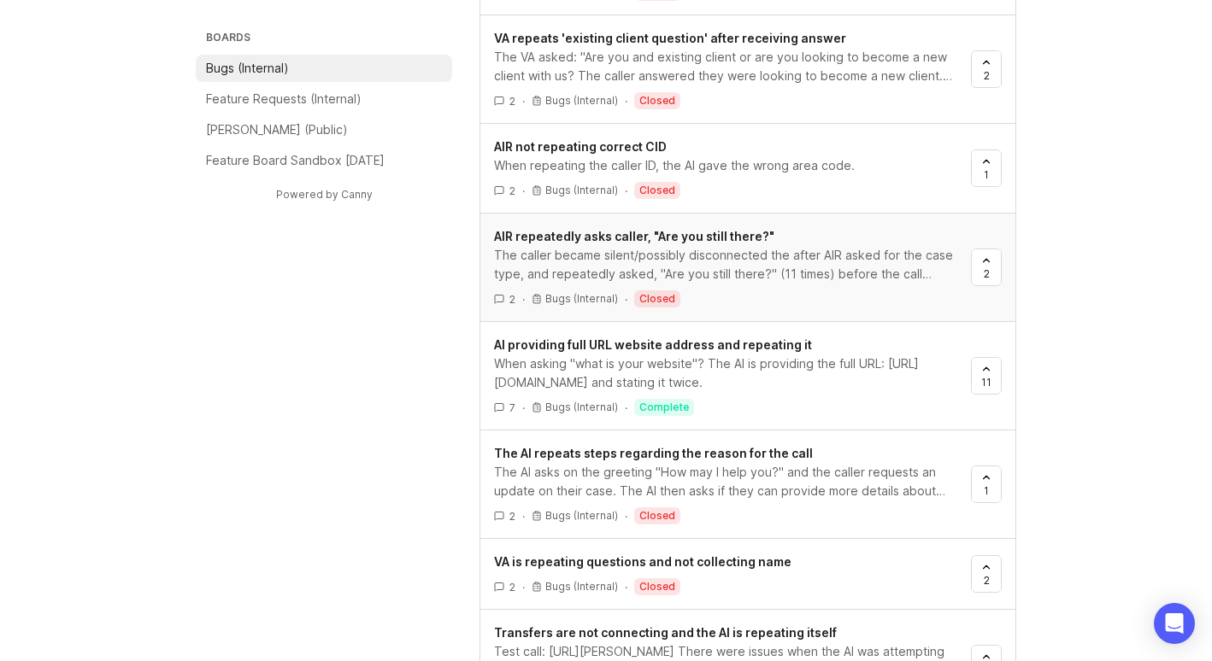
scroll to position [2356, 0]
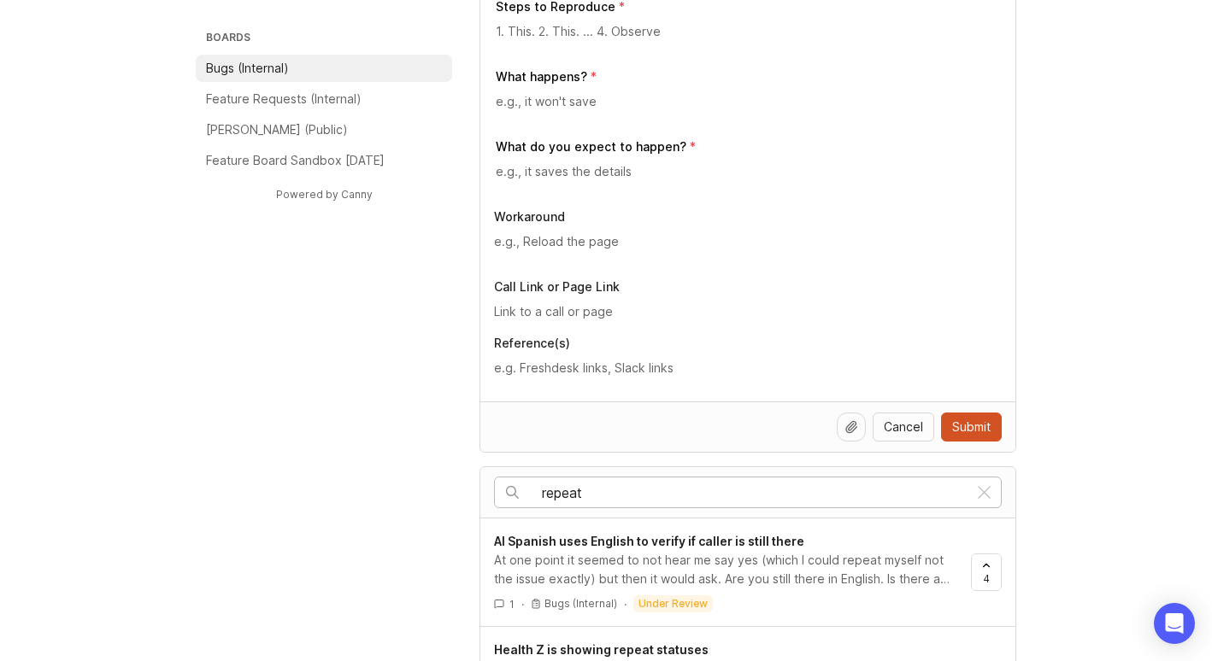
scroll to position [513, 0]
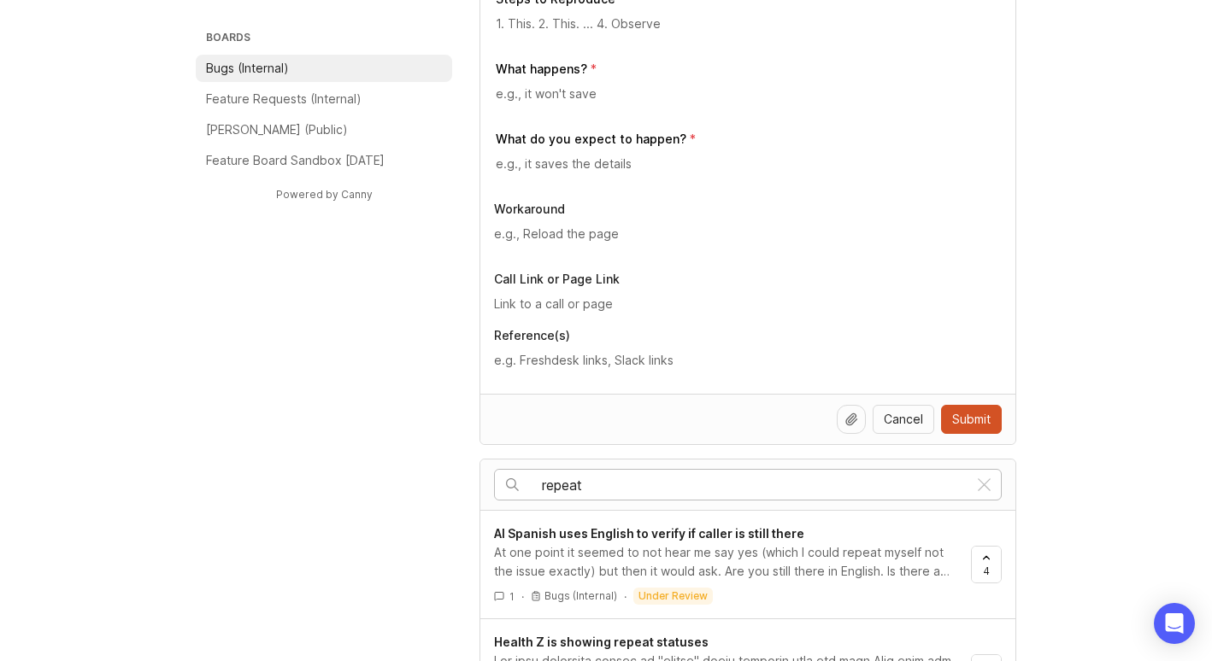
drag, startPoint x: 660, startPoint y: 474, endPoint x: 531, endPoint y: 480, distance: 128.3
click at [531, 480] on div "repeat" at bounding box center [731, 485] width 472 height 30
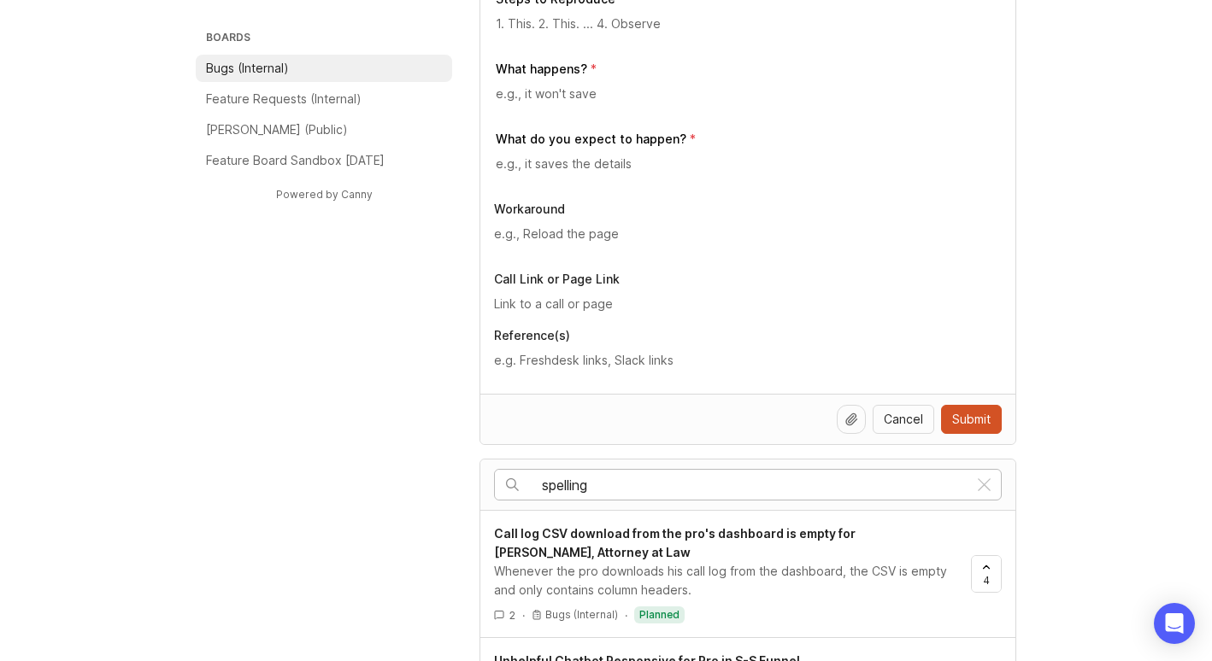
type input "spelling"
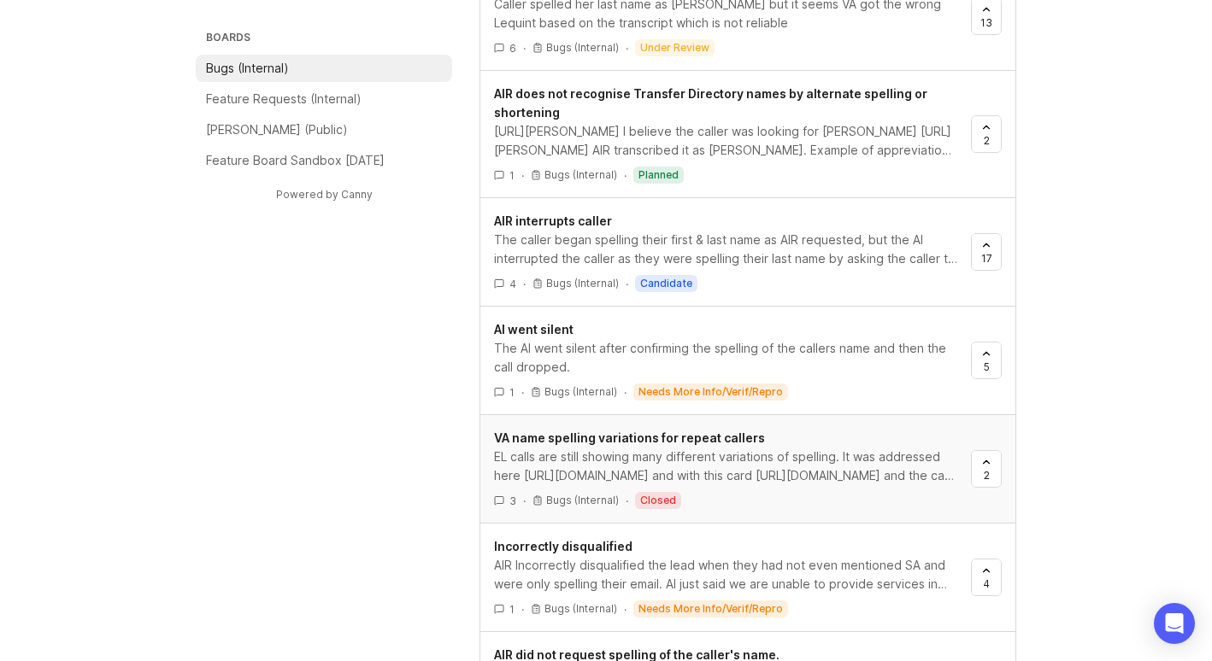
scroll to position [854, 0]
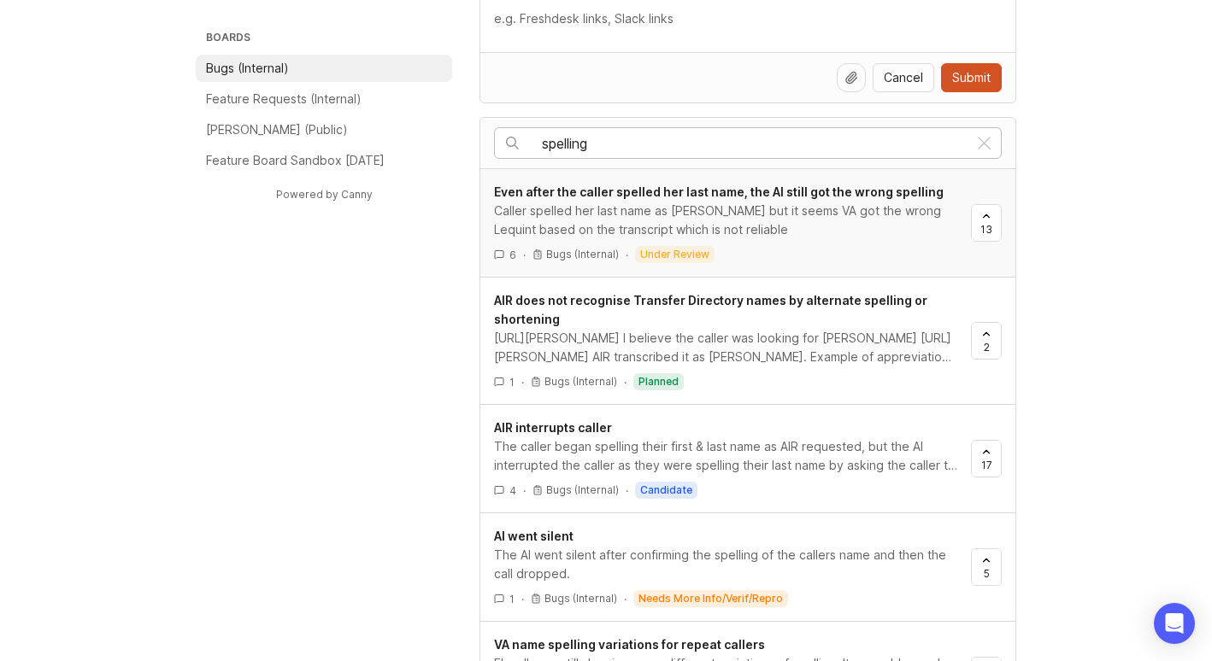
click at [806, 202] on div "Caller spelled her last name as [PERSON_NAME] but it seems VA got the wrong Leq…" at bounding box center [725, 221] width 463 height 38
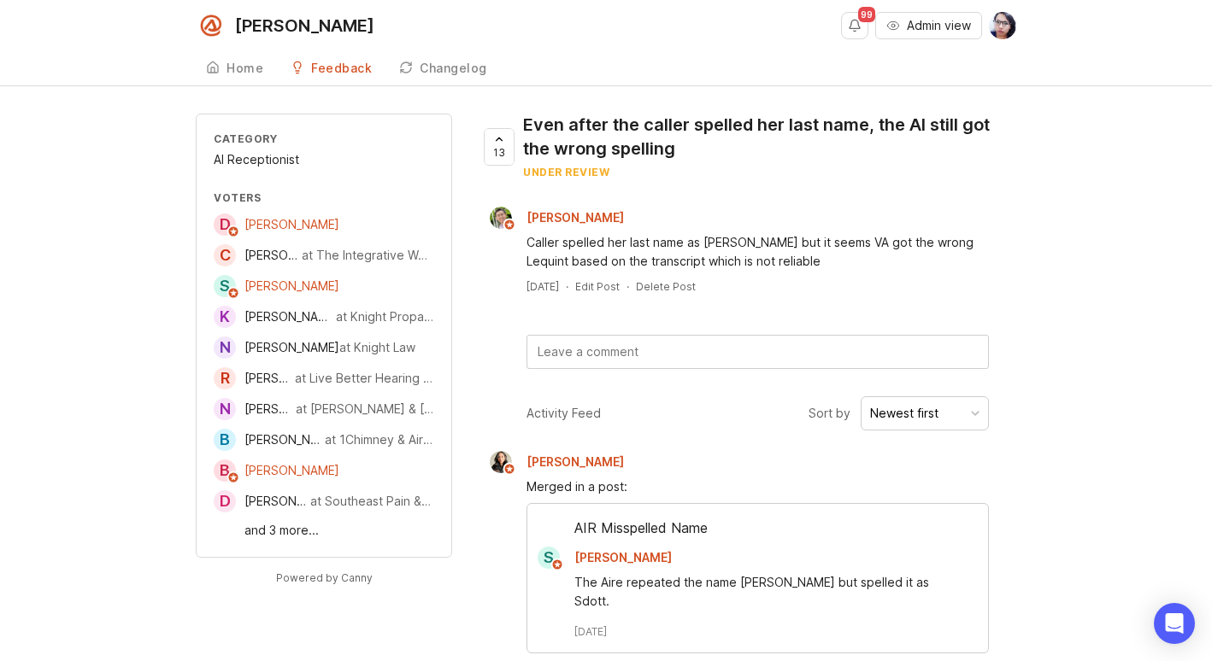
scroll to position [854, 0]
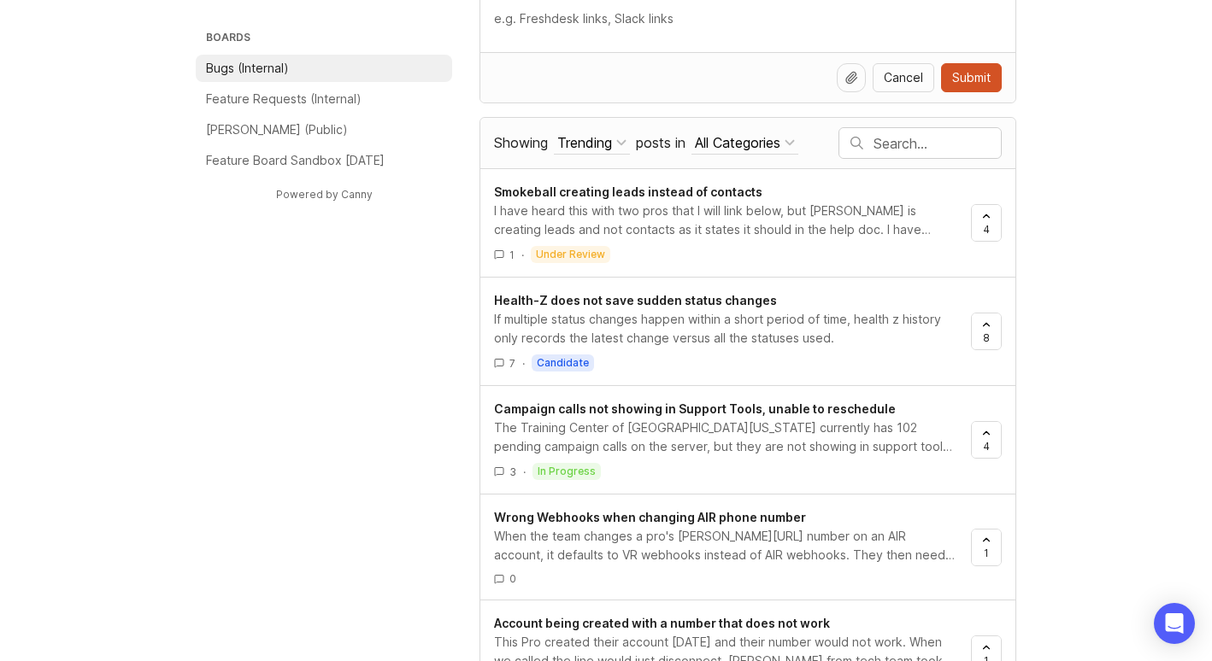
click at [894, 144] on input "text" at bounding box center [936, 143] width 127 height 19
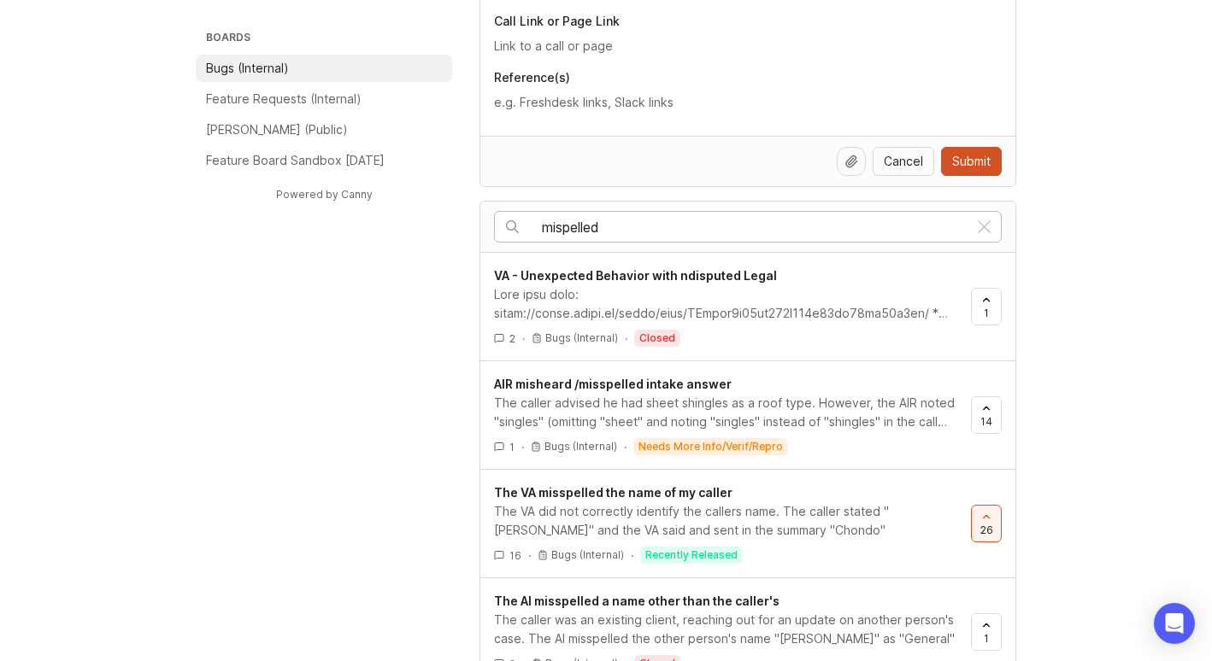
scroll to position [769, 0]
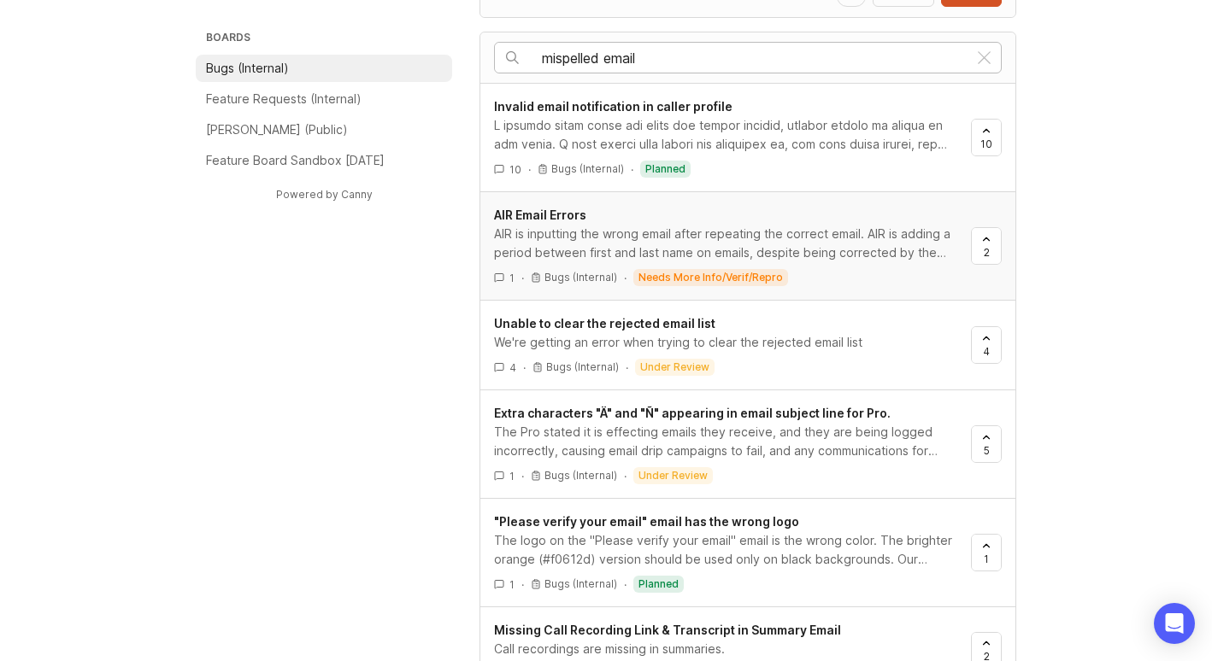
scroll to position [854, 0]
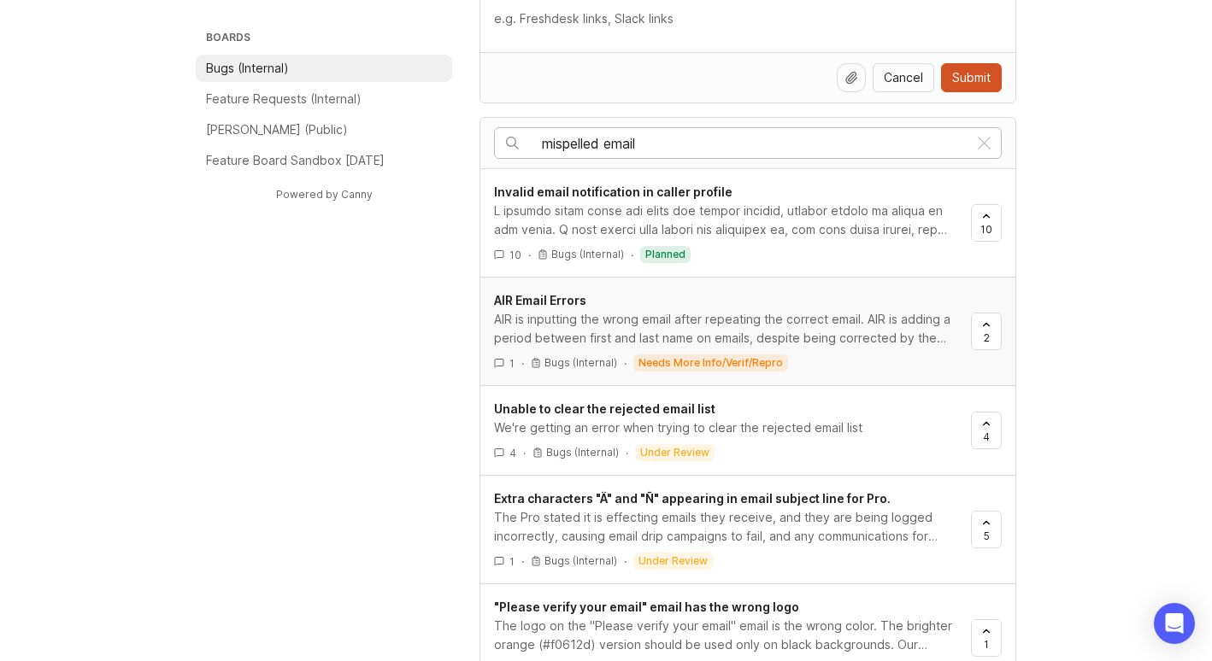
type input "mispelled email"
click at [791, 320] on div "AIR is inputting the wrong email after repeating the correct email. AIR is addi…" at bounding box center [725, 329] width 463 height 38
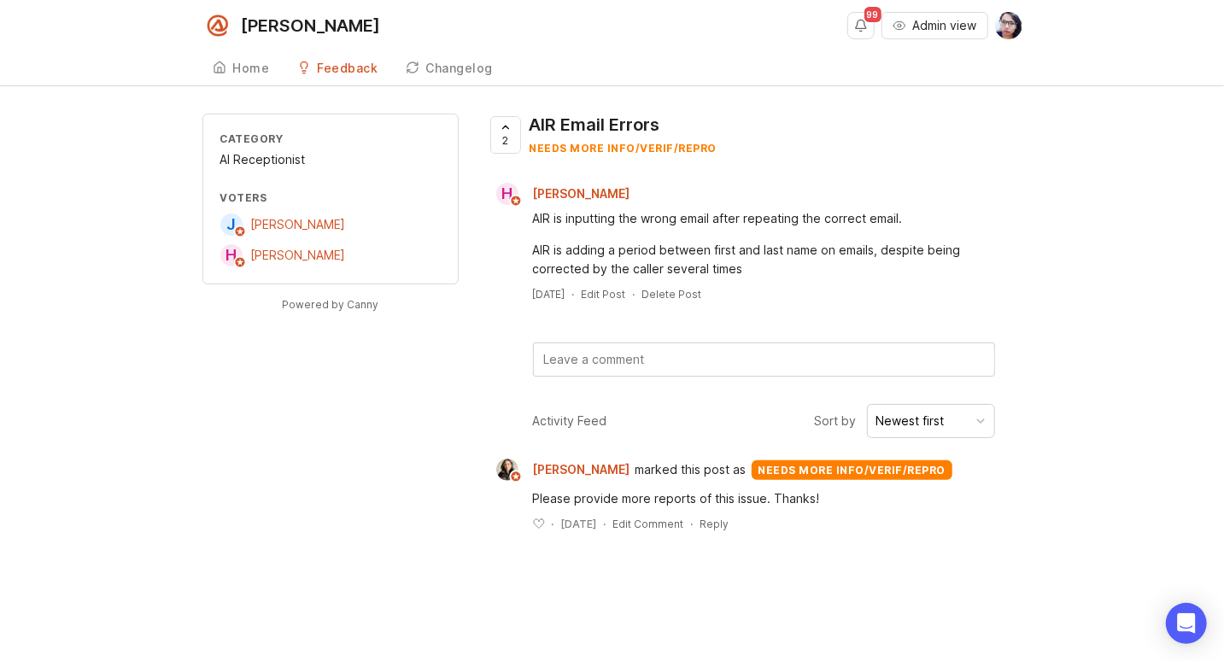
drag, startPoint x: 1093, startPoint y: 304, endPoint x: 1056, endPoint y: 118, distance: 189.8
click at [1092, 303] on div "Category AI Receptionist Voters J [PERSON_NAME] H [PERSON_NAME] Powered by Cann…" at bounding box center [612, 336] width 1224 height 445
